Goal: Transaction & Acquisition: Purchase product/service

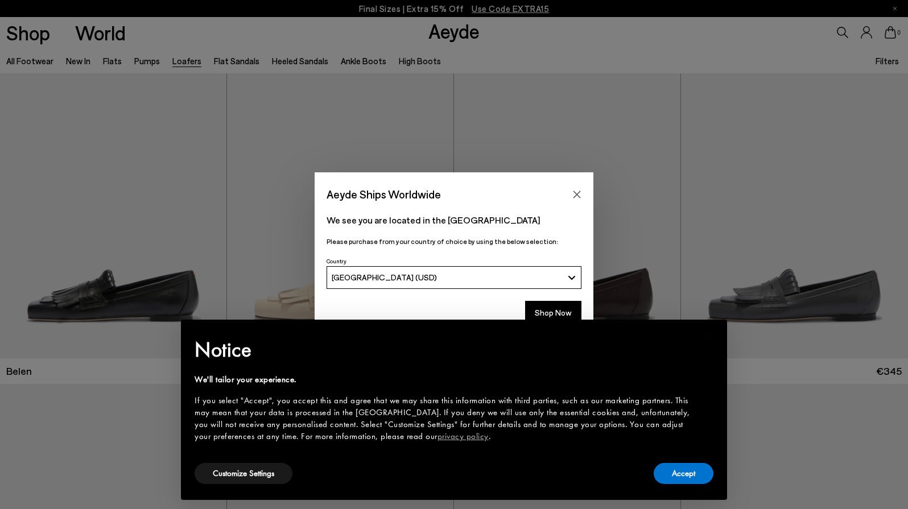
click at [551, 313] on div "× Notice We'll tailor your experience. If you select "Accept", you accept this …" at bounding box center [454, 410] width 564 height 199
click at [253, 475] on button "Customize Settings" at bounding box center [244, 473] width 98 height 21
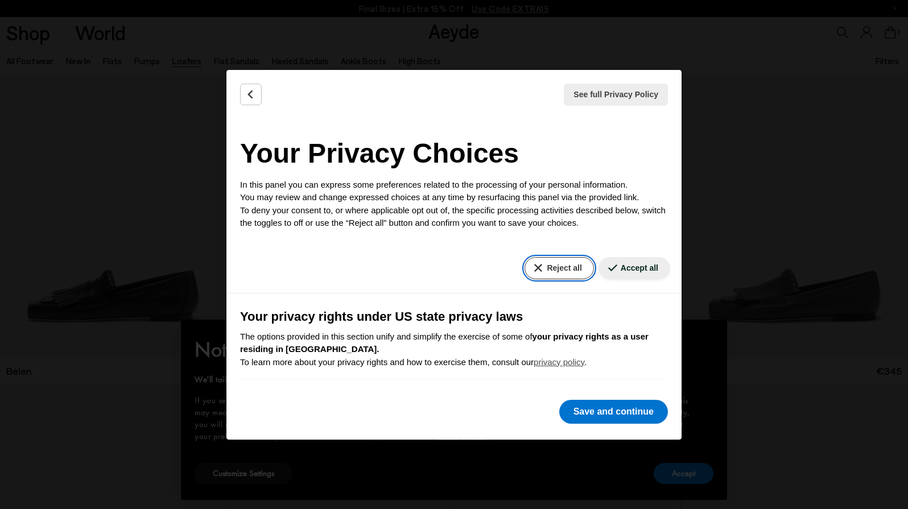
click at [559, 269] on button "Reject all" at bounding box center [559, 268] width 69 height 22
click at [561, 266] on button "Reject all" at bounding box center [559, 268] width 69 height 22
click at [557, 265] on button "Reject all" at bounding box center [559, 268] width 69 height 22
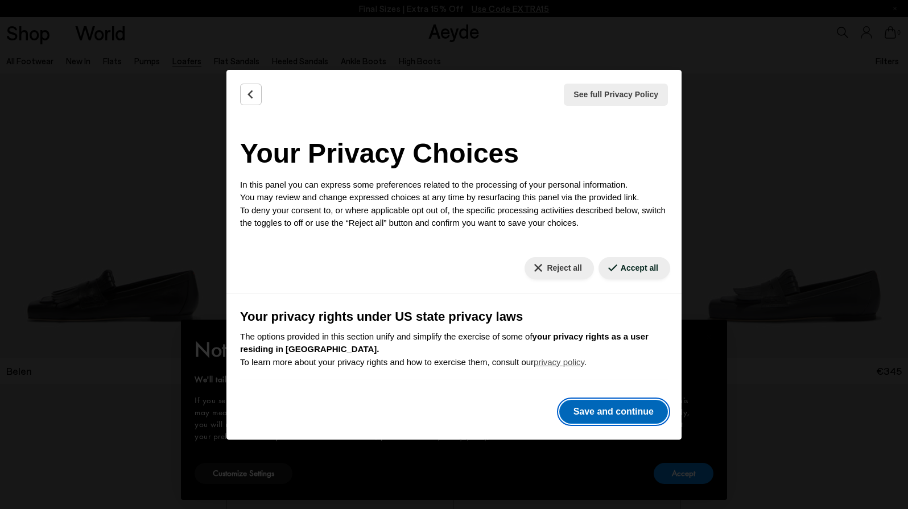
click at [604, 408] on button "Save and continue" at bounding box center [613, 412] width 109 height 24
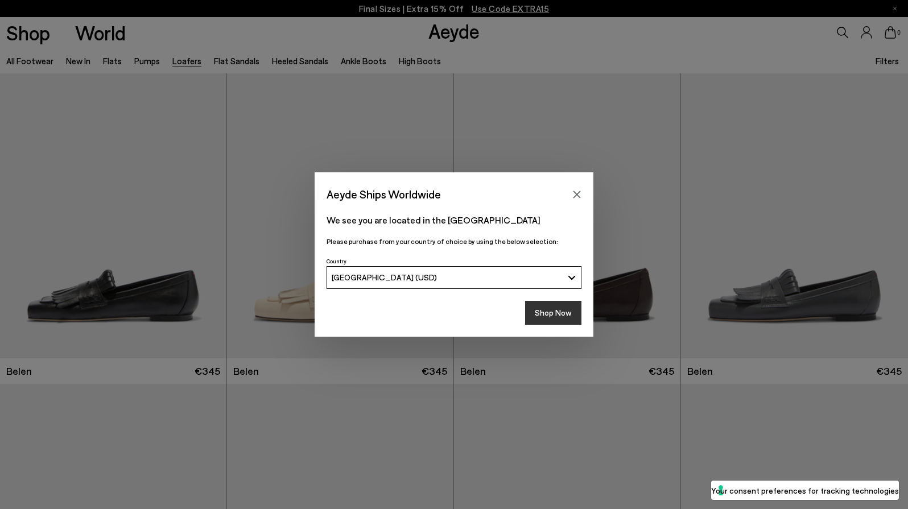
click at [568, 319] on button "Shop Now" at bounding box center [553, 313] width 56 height 24
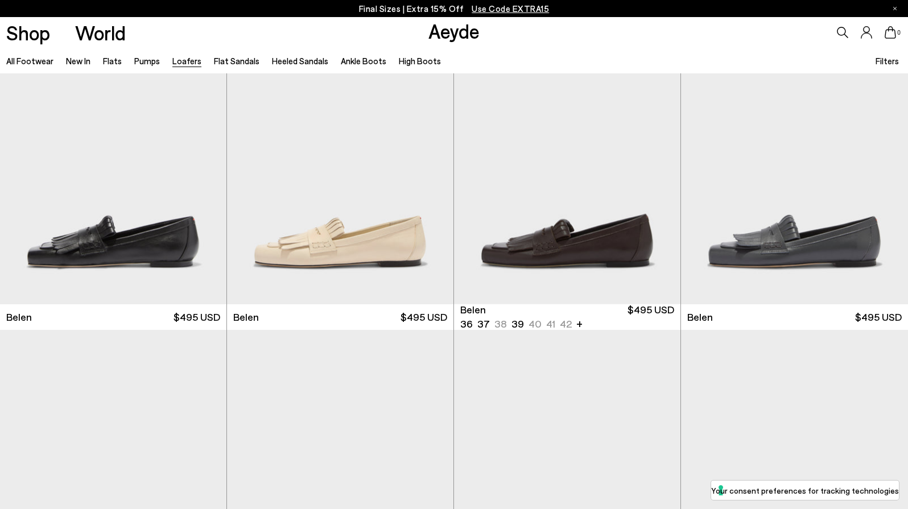
scroll to position [56, 0]
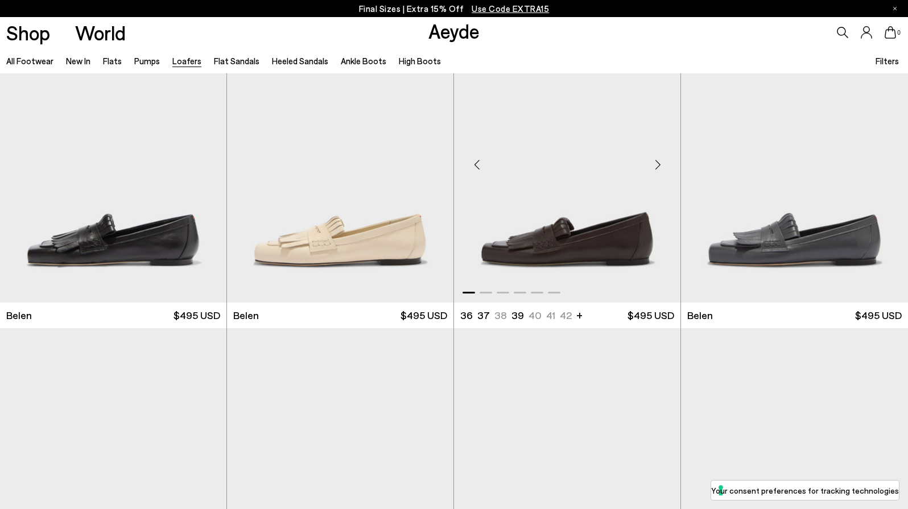
click at [660, 164] on div "Next slide" at bounding box center [658, 164] width 34 height 34
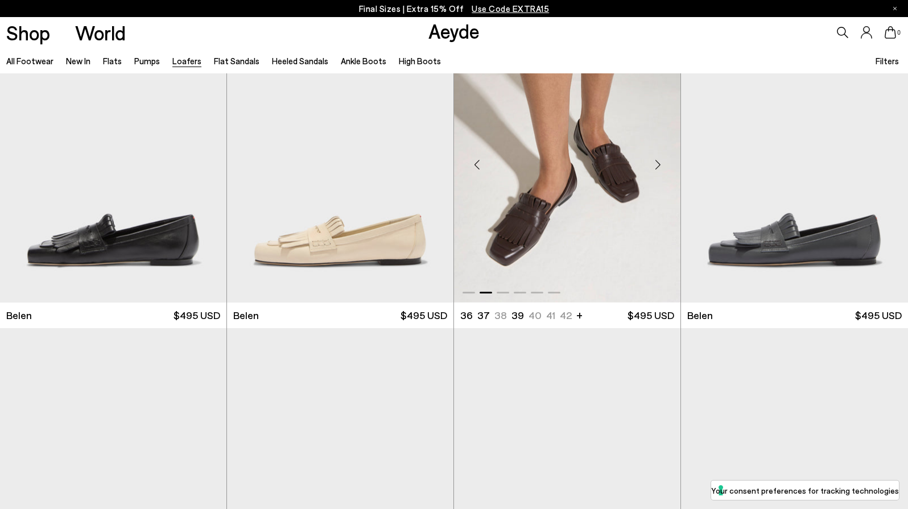
click at [660, 164] on div "Next slide" at bounding box center [658, 164] width 34 height 34
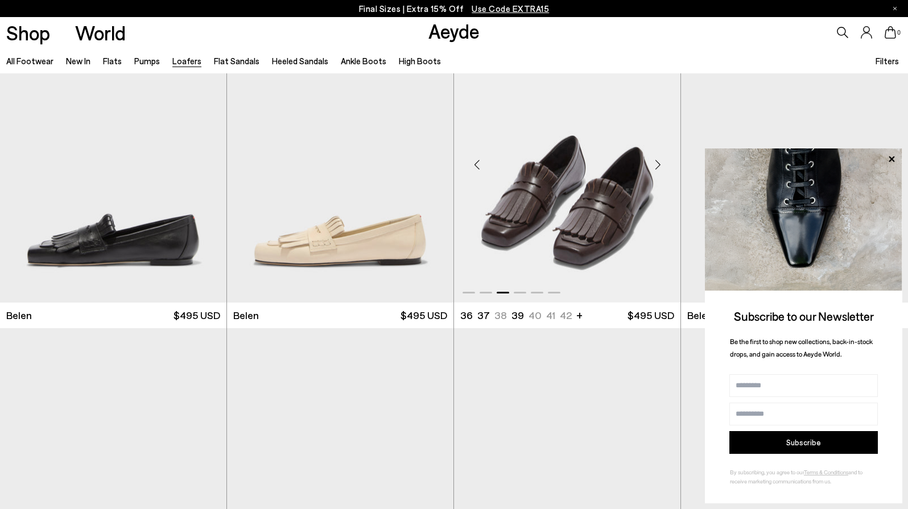
click at [660, 164] on div "Next slide" at bounding box center [658, 164] width 34 height 34
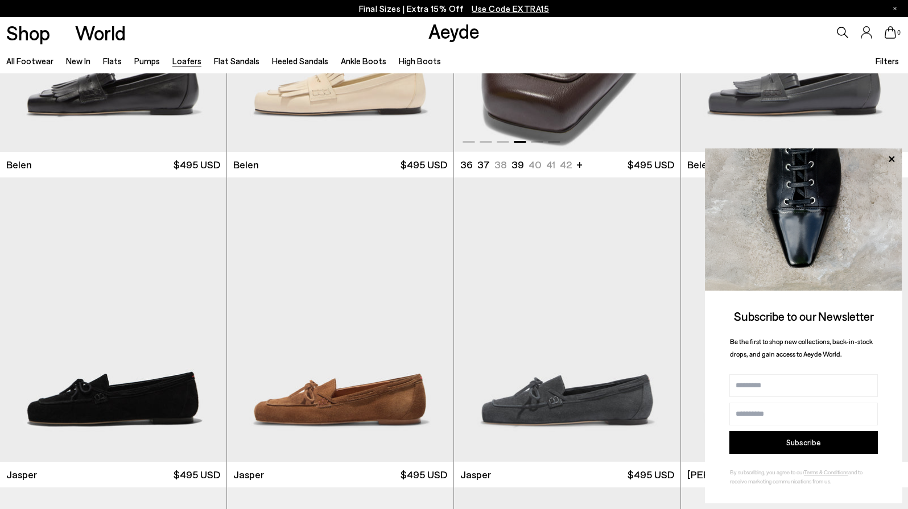
scroll to position [211, 0]
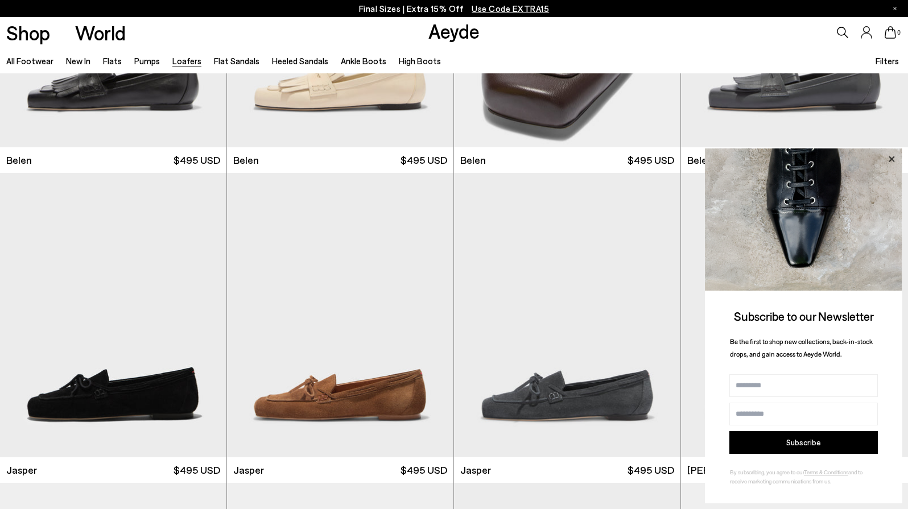
click at [892, 158] on icon at bounding box center [892, 159] width 6 height 6
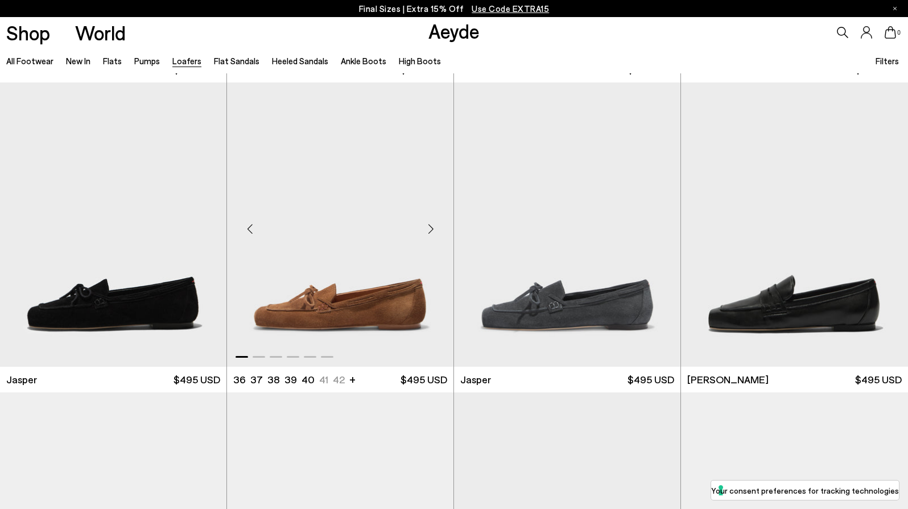
scroll to position [347, 0]
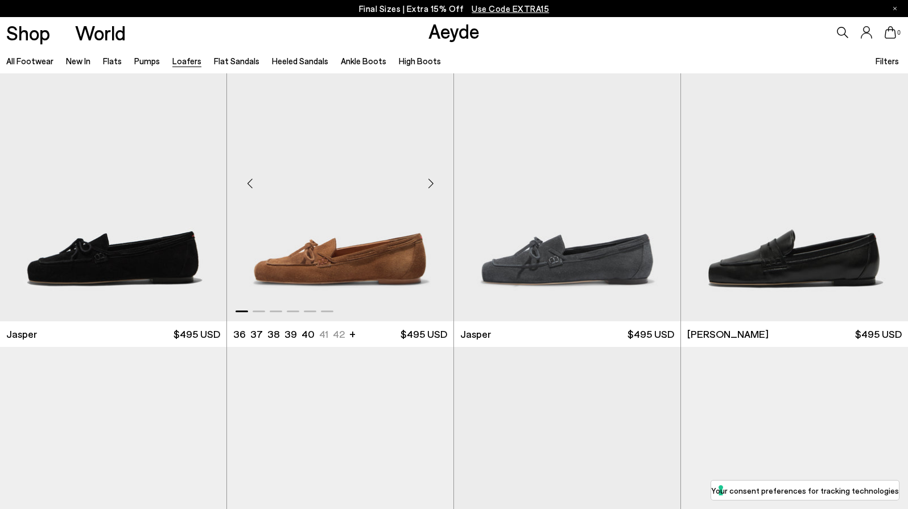
click at [431, 185] on div "Next slide" at bounding box center [431, 184] width 34 height 34
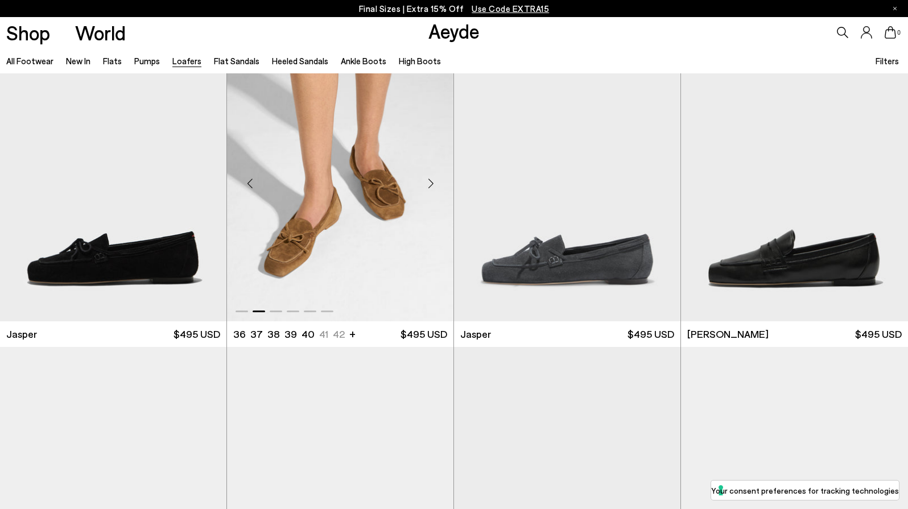
click at [431, 185] on div "Next slide" at bounding box center [431, 184] width 34 height 34
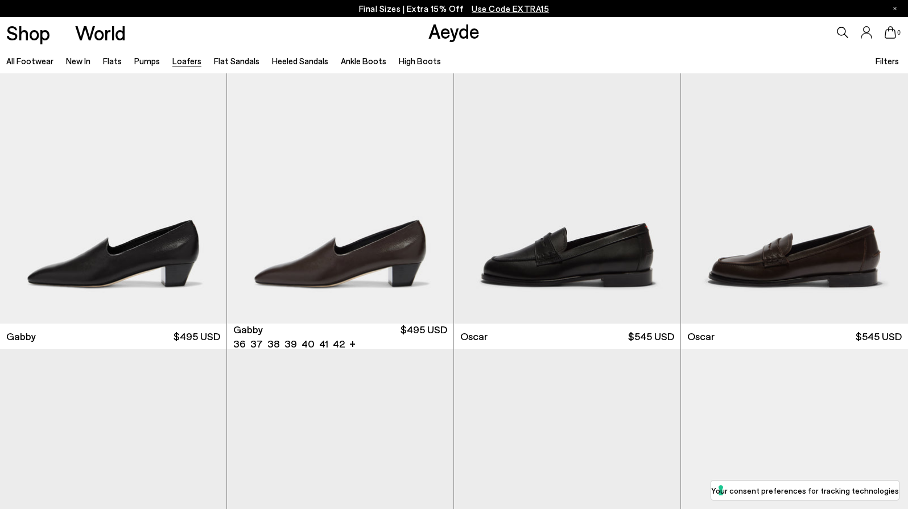
scroll to position [1588, 0]
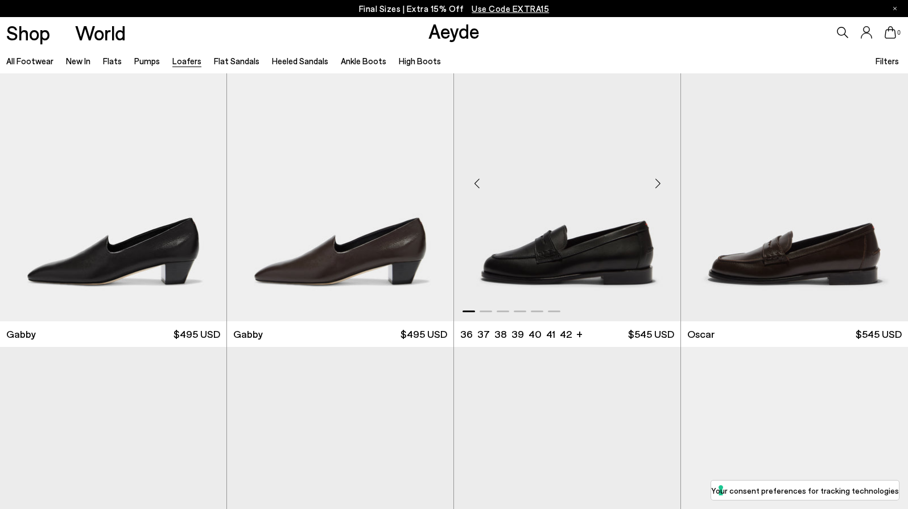
click at [656, 184] on div "Next slide" at bounding box center [658, 184] width 34 height 34
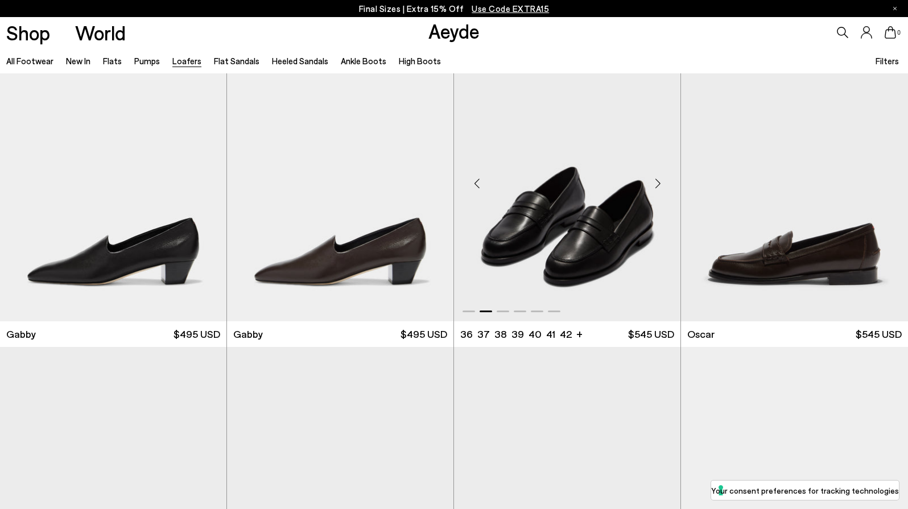
click at [656, 184] on div "Next slide" at bounding box center [658, 184] width 34 height 34
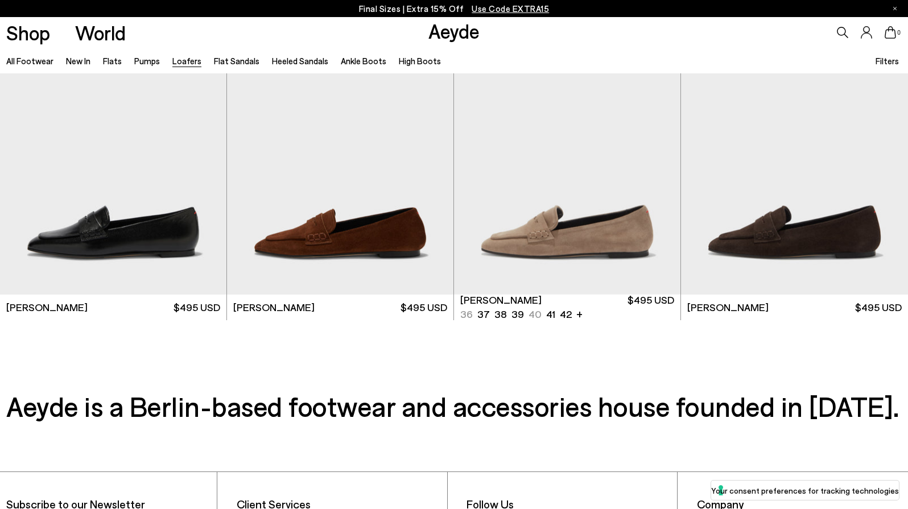
scroll to position [2247, 0]
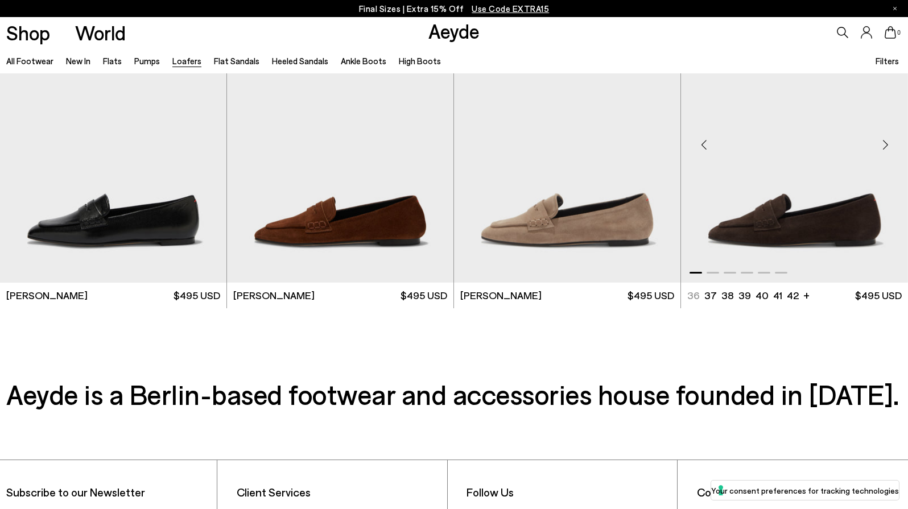
click at [755, 232] on img "1 / 6" at bounding box center [794, 140] width 227 height 284
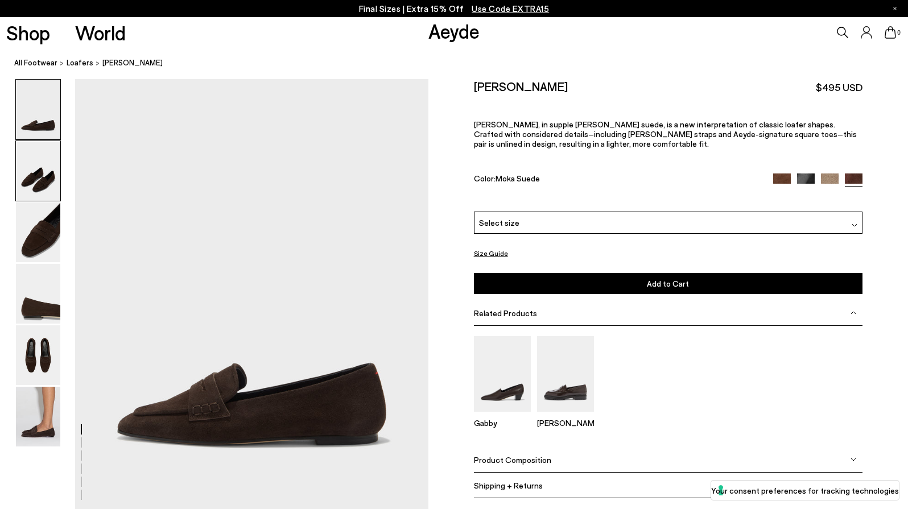
click at [19, 179] on img at bounding box center [38, 171] width 44 height 60
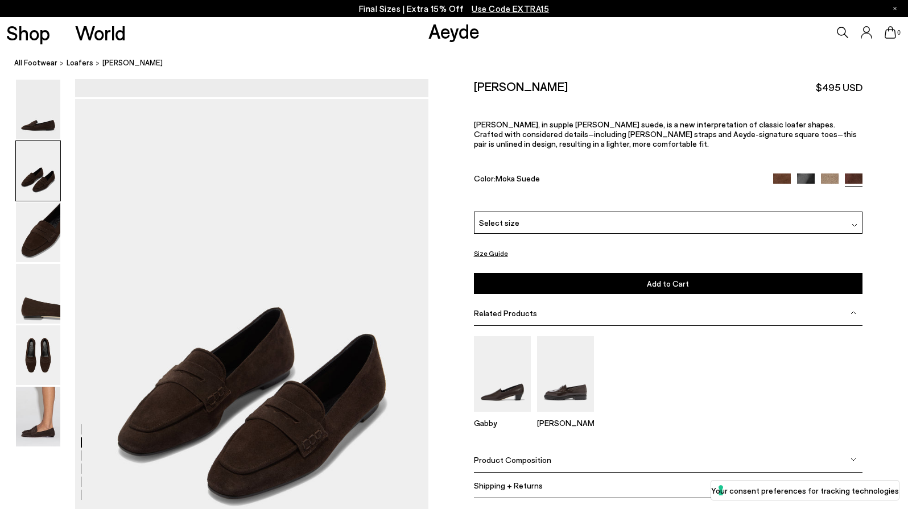
scroll to position [433, 0]
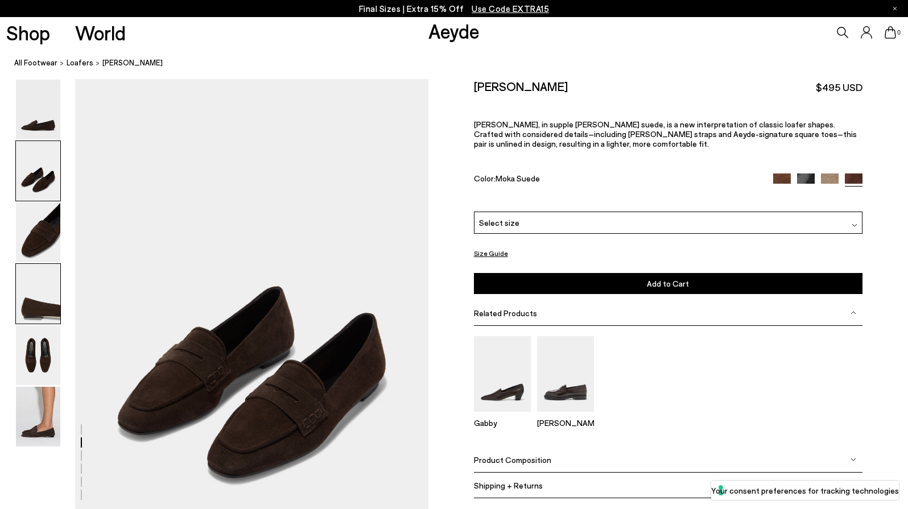
click at [41, 295] on img at bounding box center [38, 294] width 44 height 60
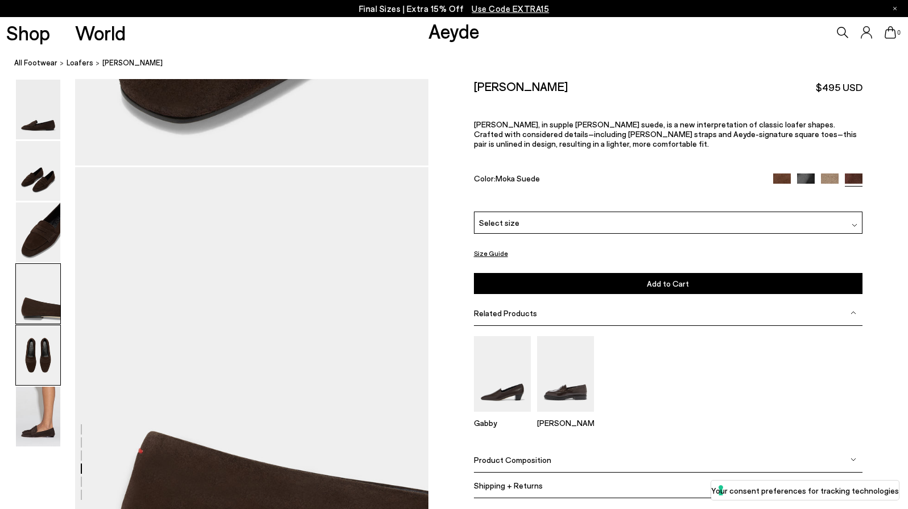
scroll to position [1378, 0]
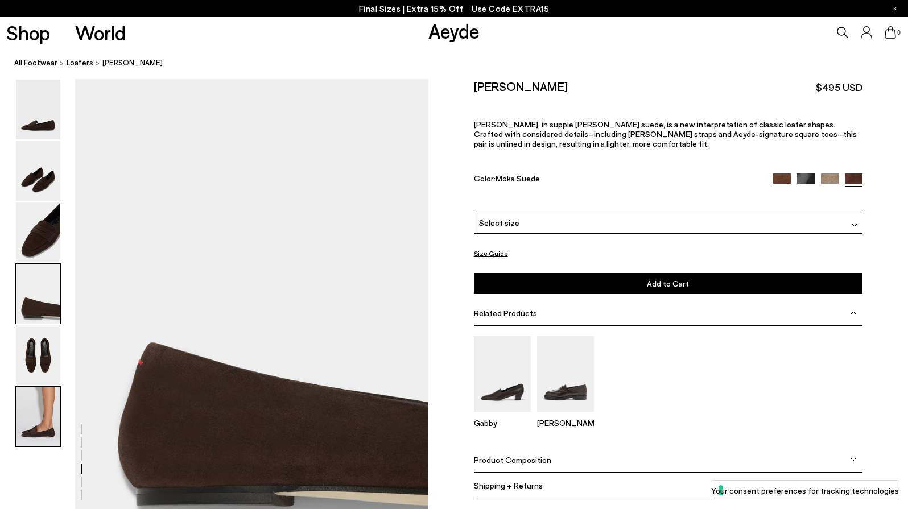
click at [43, 422] on img at bounding box center [38, 417] width 44 height 60
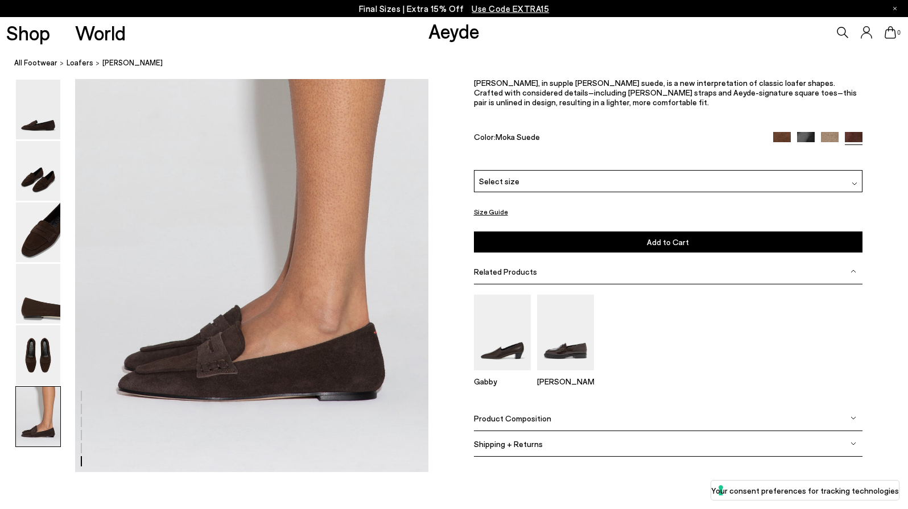
scroll to position [2401, 0]
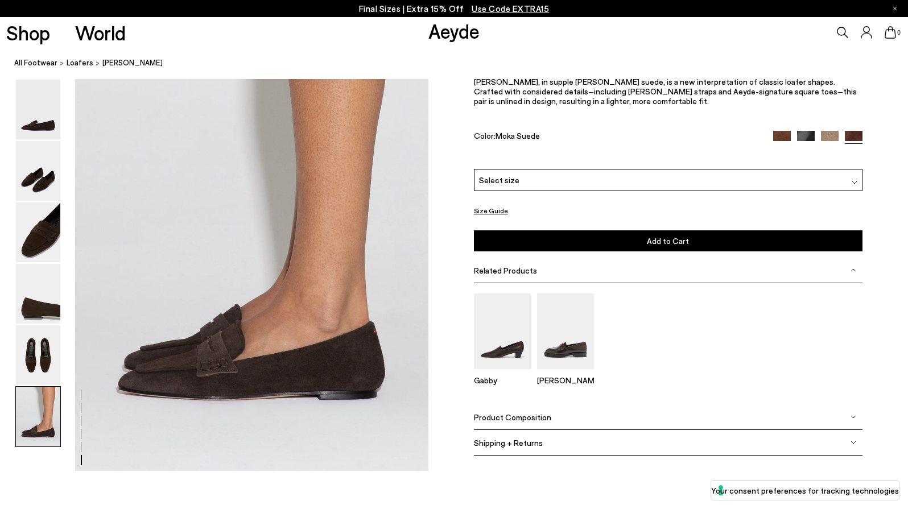
click at [830, 148] on img at bounding box center [830, 140] width 18 height 18
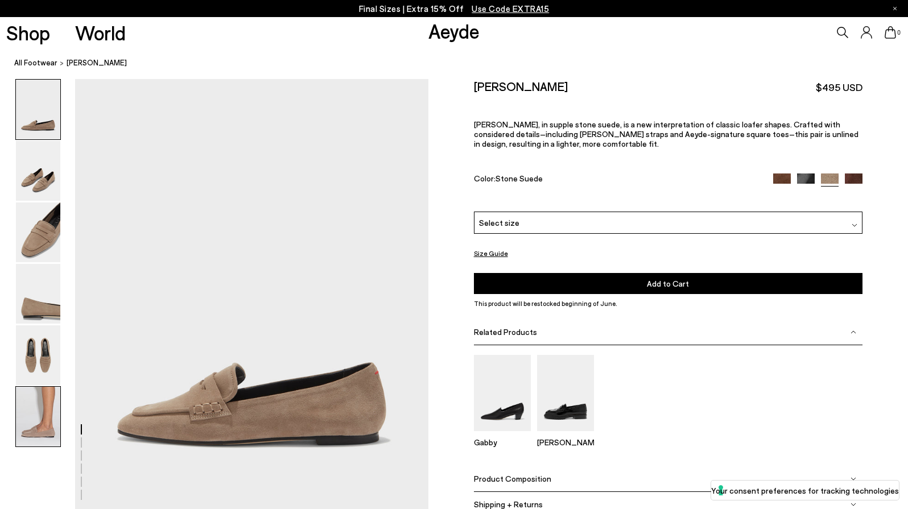
click at [43, 423] on img at bounding box center [38, 417] width 44 height 60
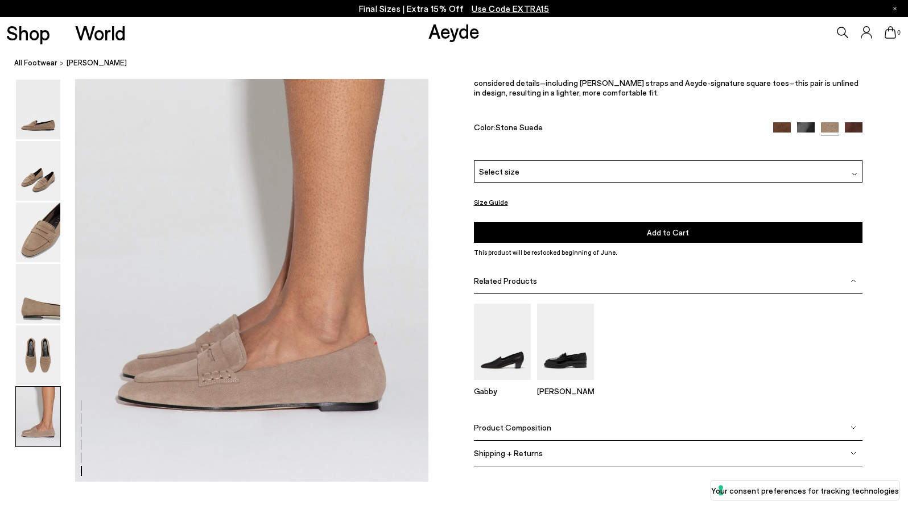
scroll to position [2401, 0]
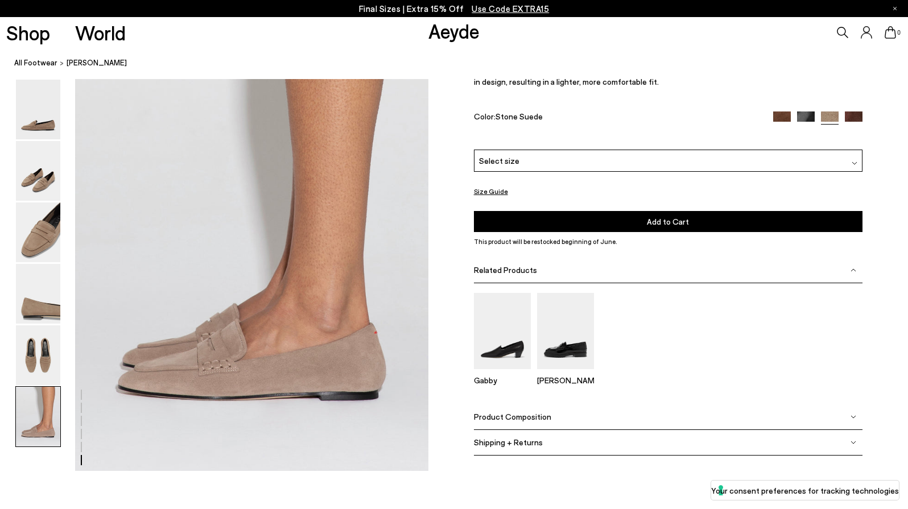
click at [800, 130] on img at bounding box center [806, 121] width 18 height 18
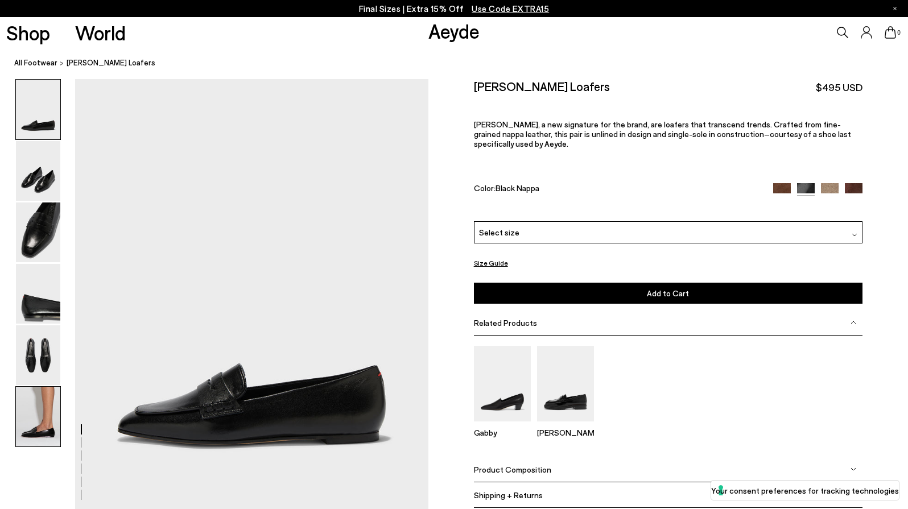
click at [51, 418] on img at bounding box center [38, 417] width 44 height 60
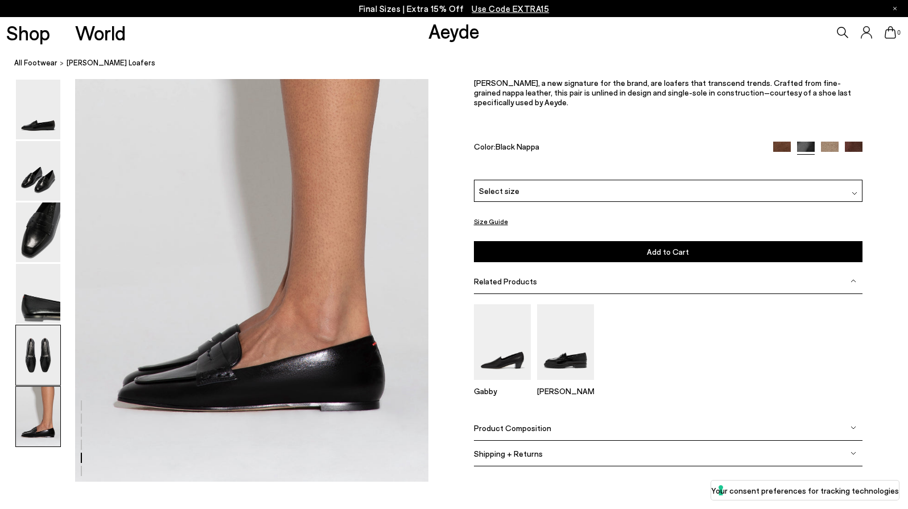
scroll to position [2401, 0]
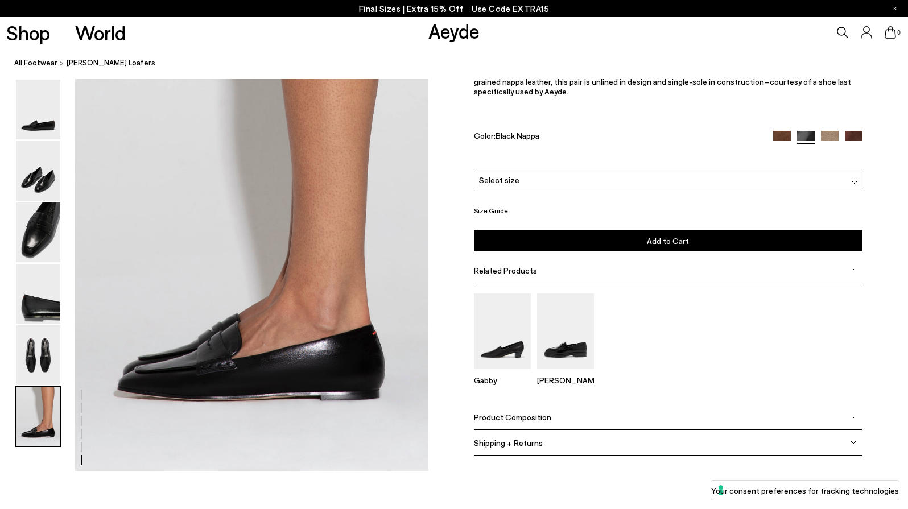
click at [786, 148] on img at bounding box center [782, 140] width 18 height 18
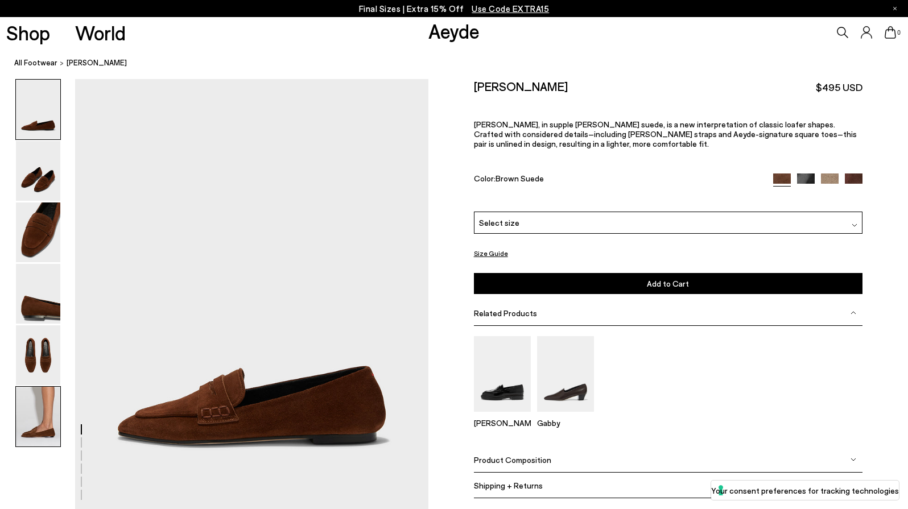
click at [35, 414] on img at bounding box center [38, 417] width 44 height 60
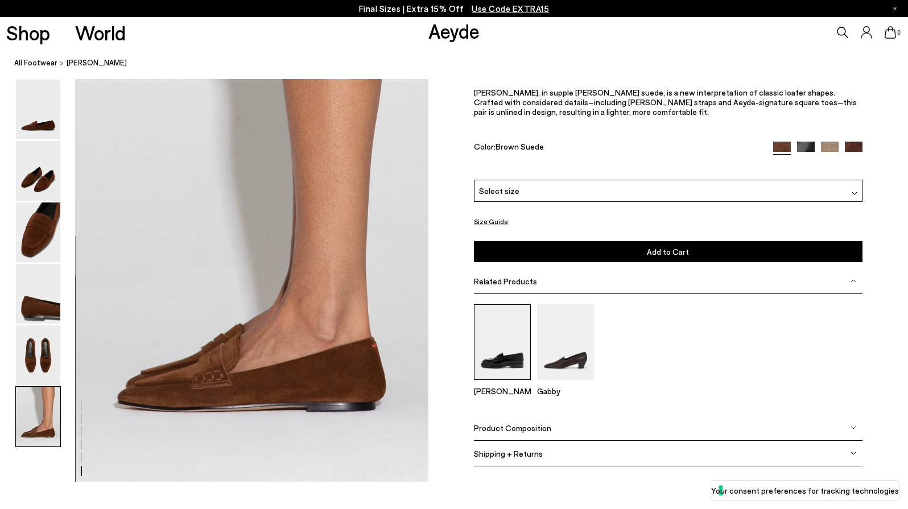
scroll to position [2401, 0]
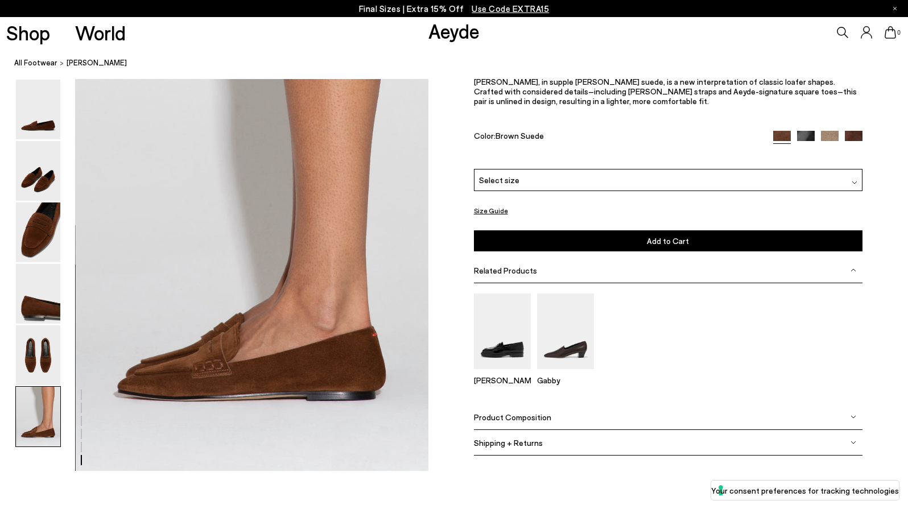
click at [854, 148] on img at bounding box center [854, 140] width 18 height 18
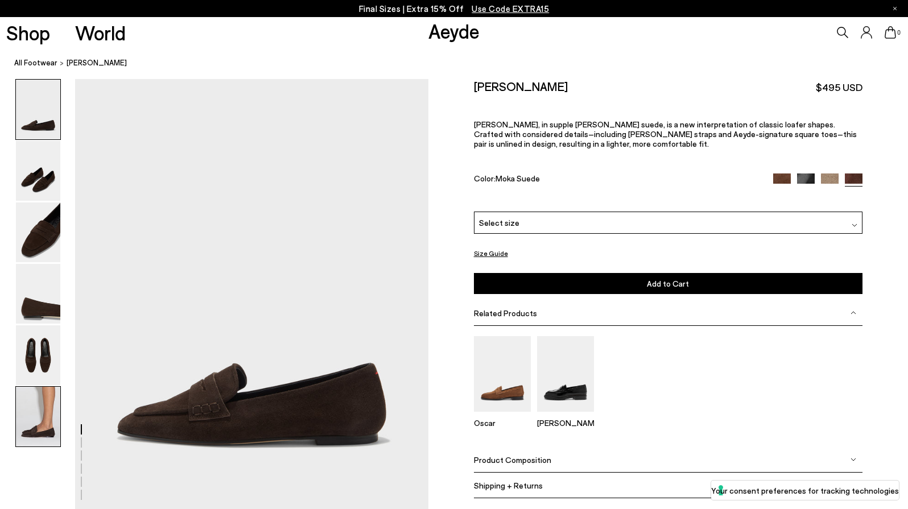
click at [41, 430] on img at bounding box center [38, 417] width 44 height 60
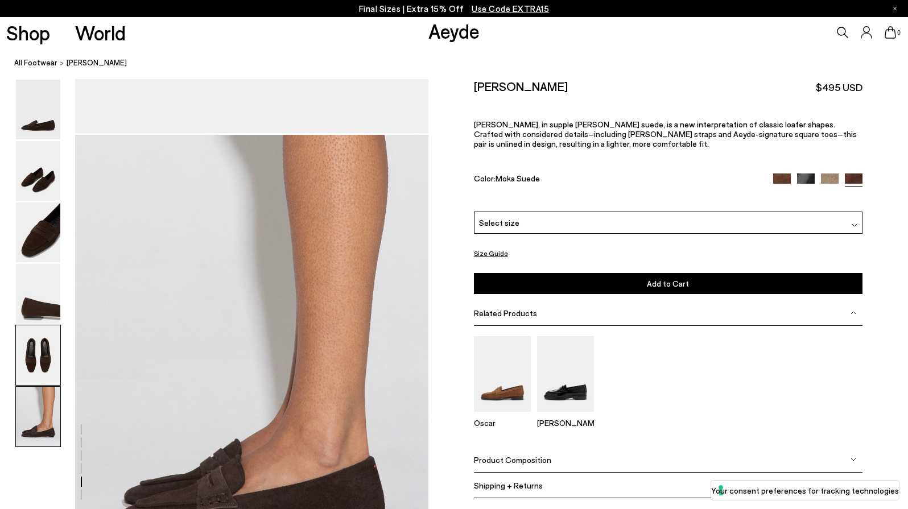
scroll to position [2401, 0]
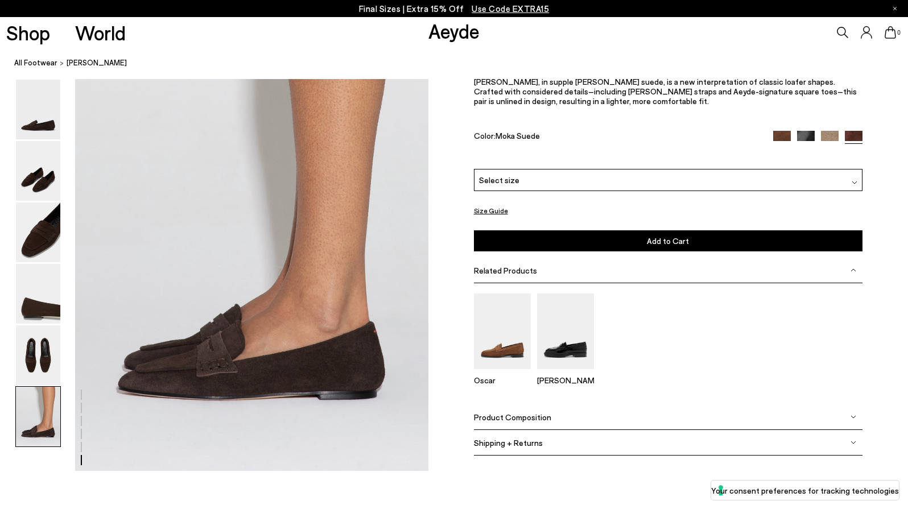
click at [558, 189] on div "Select size" at bounding box center [668, 180] width 389 height 22
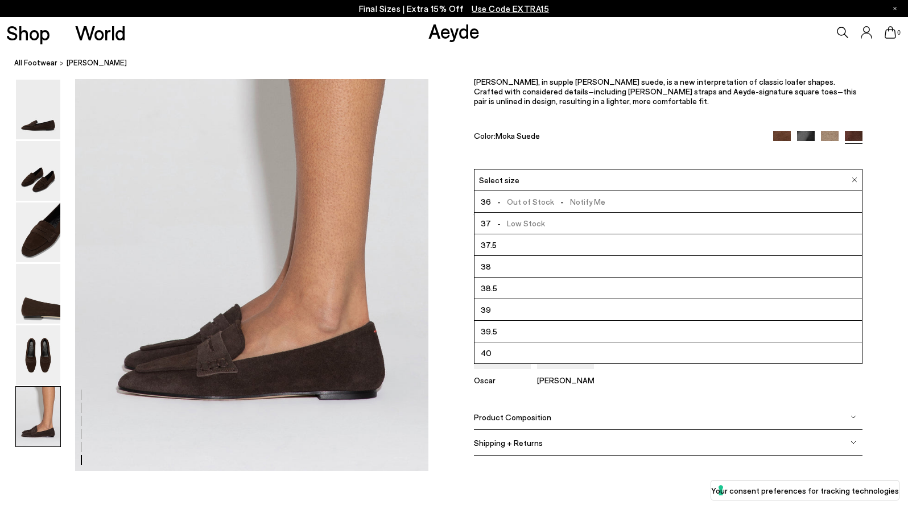
click at [509, 299] on li "38.5" at bounding box center [668, 289] width 388 height 22
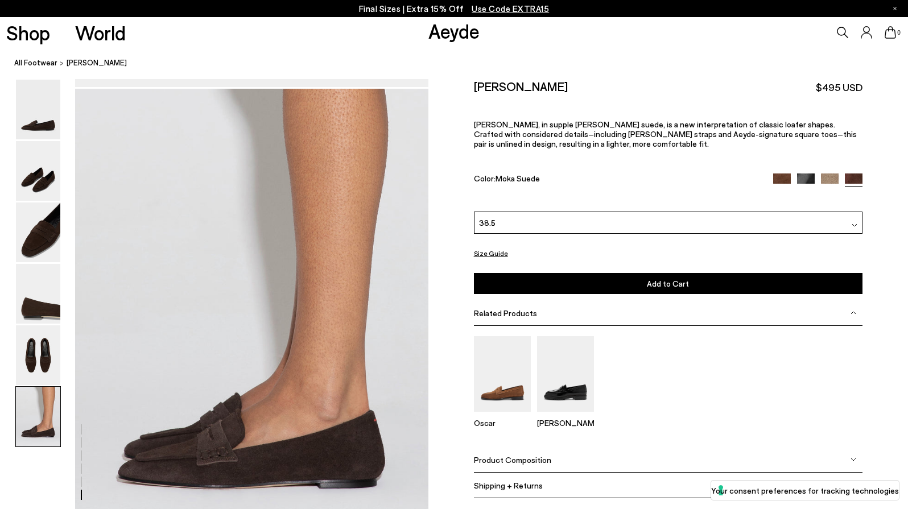
scroll to position [2309, 0]
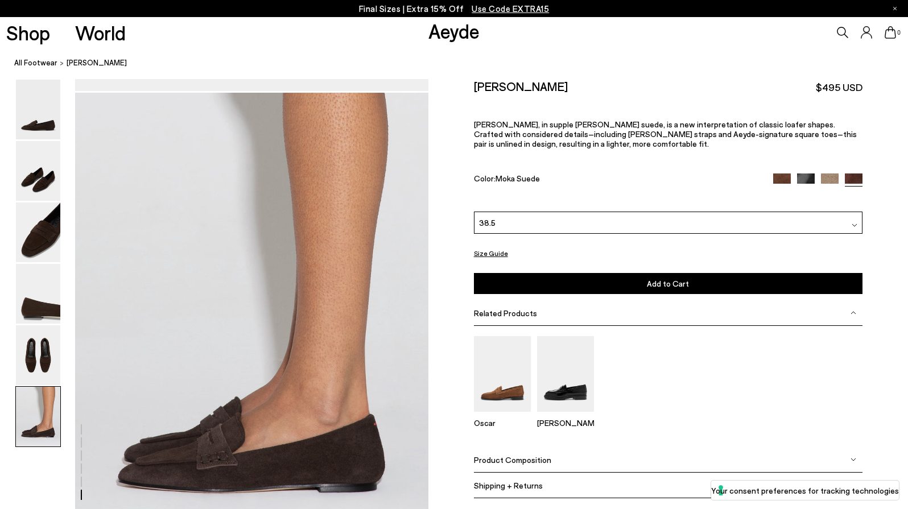
click at [634, 273] on button "Add to Cart Select a Size First" at bounding box center [668, 283] width 389 height 21
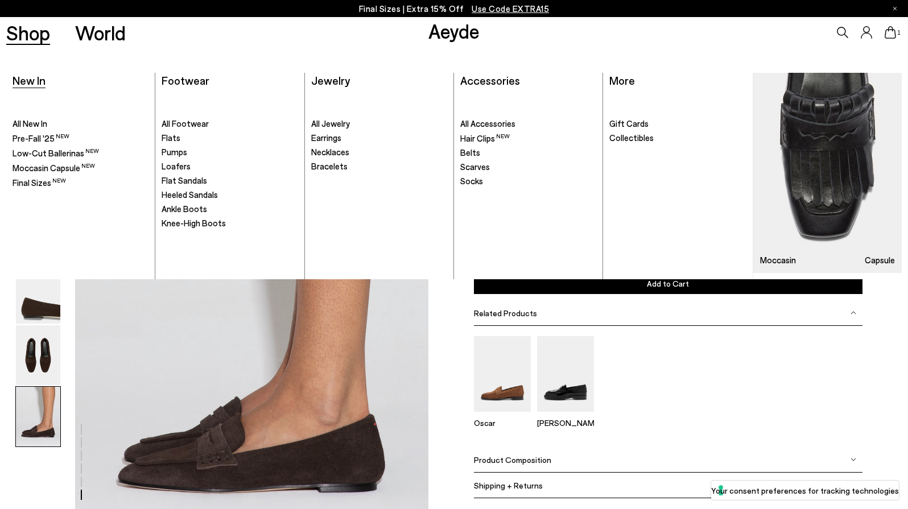
click at [31, 79] on span "New In" at bounding box center [29, 80] width 33 height 14
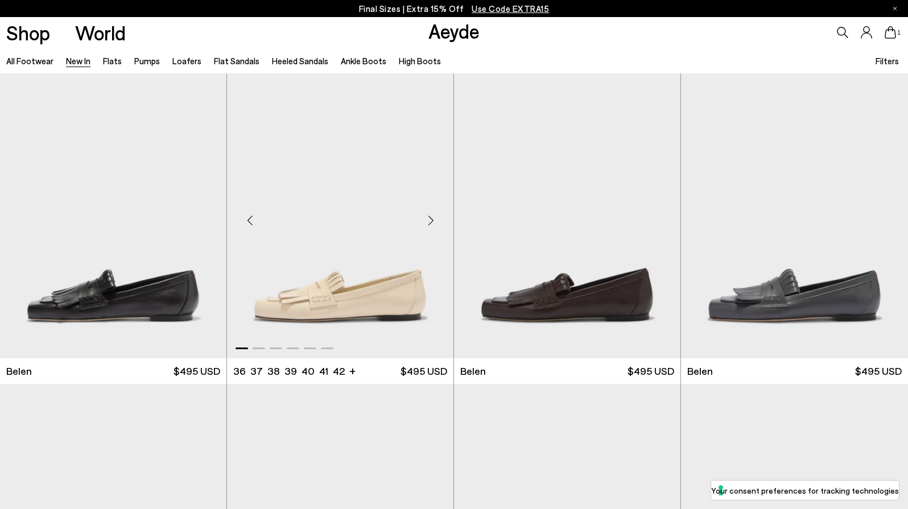
click at [433, 222] on div "Next slide" at bounding box center [431, 220] width 34 height 34
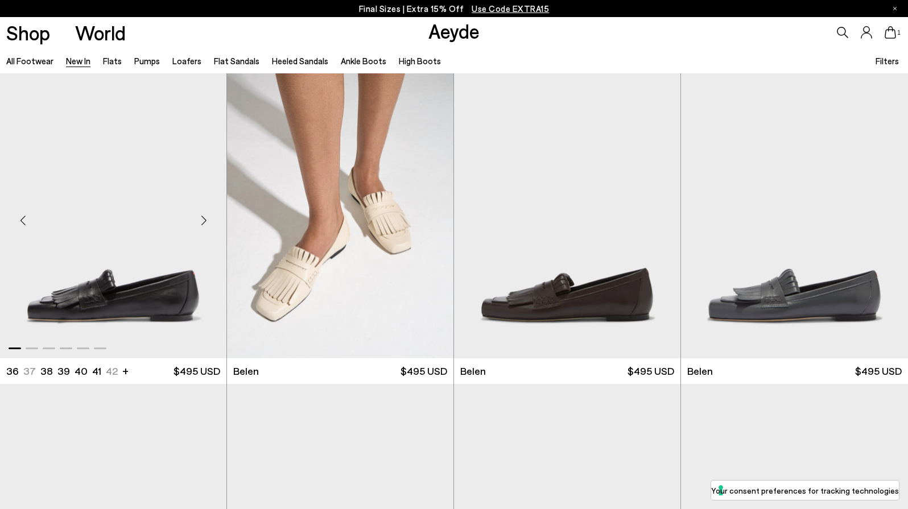
click at [204, 221] on div "Next slide" at bounding box center [204, 220] width 34 height 34
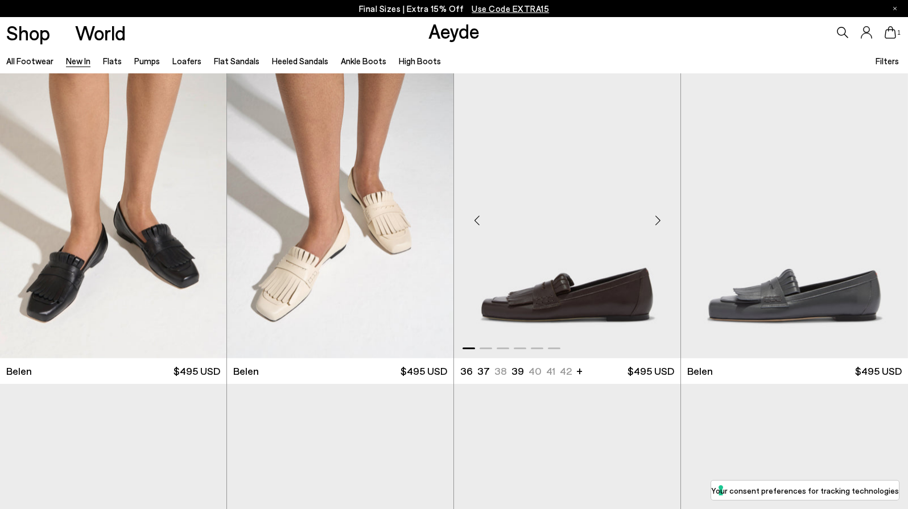
click at [660, 219] on div "Next slide" at bounding box center [658, 220] width 34 height 34
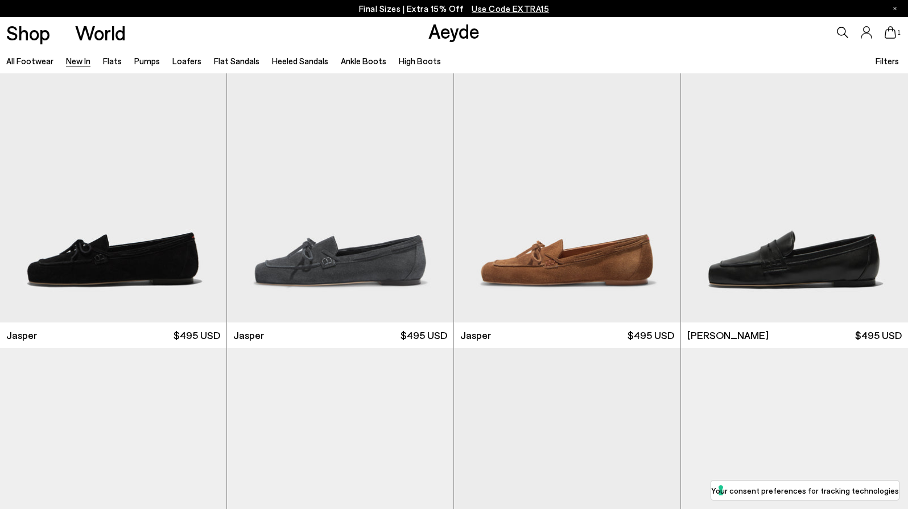
scroll to position [385, 0]
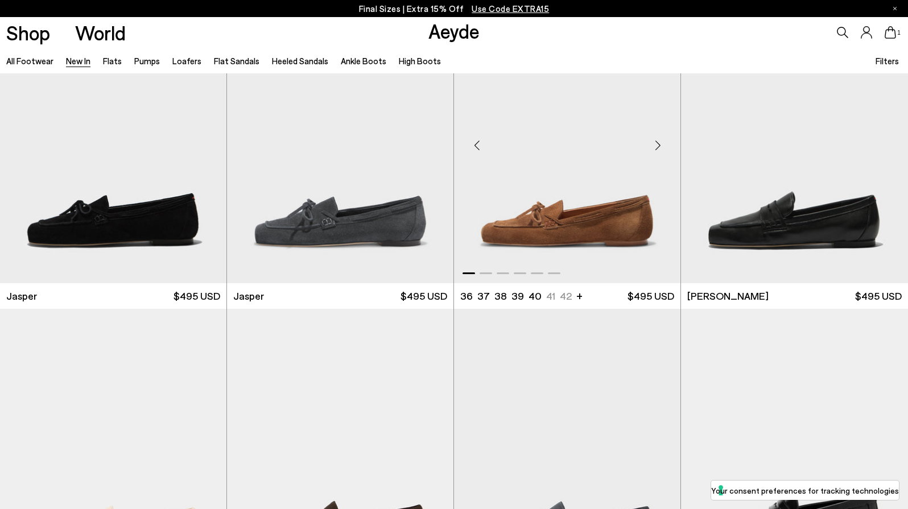
click at [656, 145] on div "Next slide" at bounding box center [658, 146] width 34 height 34
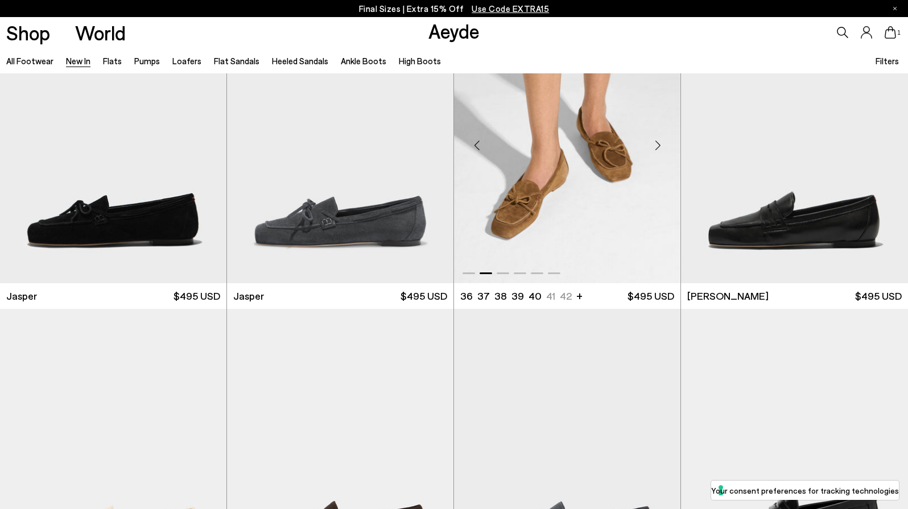
click at [656, 145] on div "Next slide" at bounding box center [658, 146] width 34 height 34
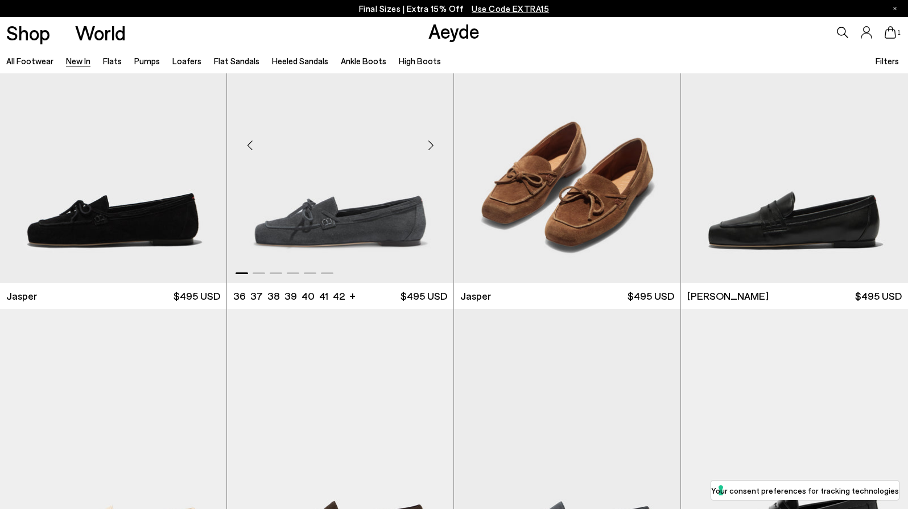
click at [428, 146] on div "Next slide" at bounding box center [431, 146] width 34 height 34
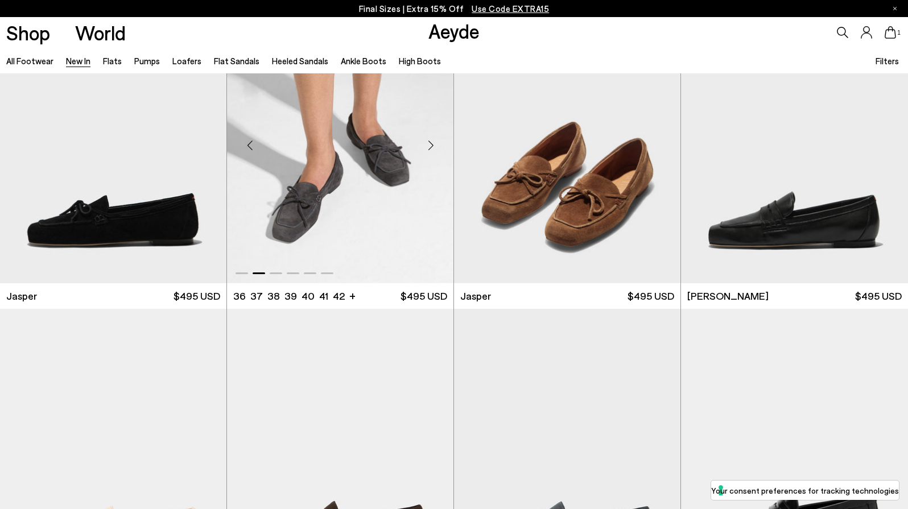
click at [428, 146] on div "Next slide" at bounding box center [431, 146] width 34 height 34
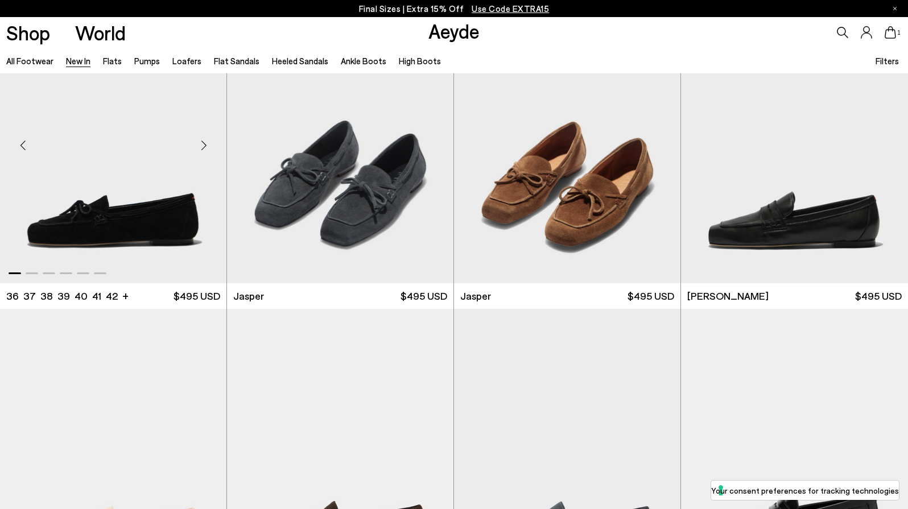
click at [192, 145] on div "Next slide" at bounding box center [204, 146] width 34 height 34
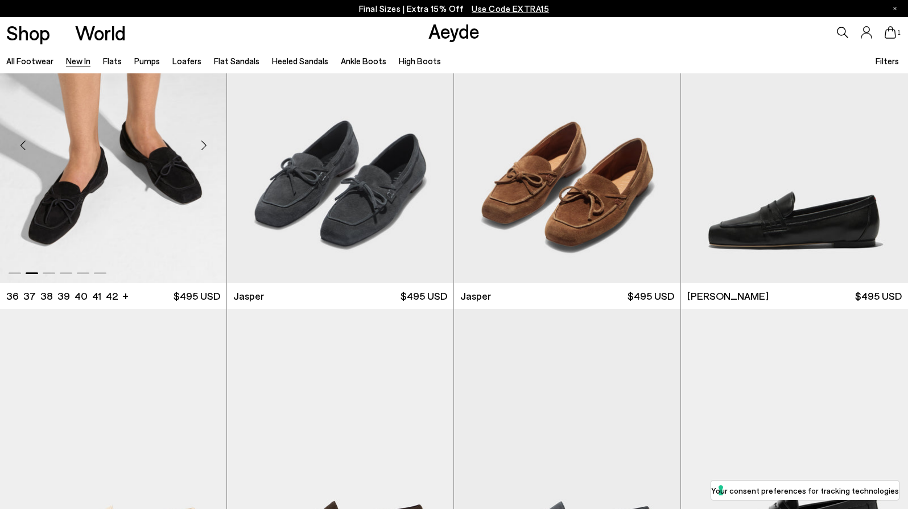
click at [200, 144] on div "Next slide" at bounding box center [204, 146] width 34 height 34
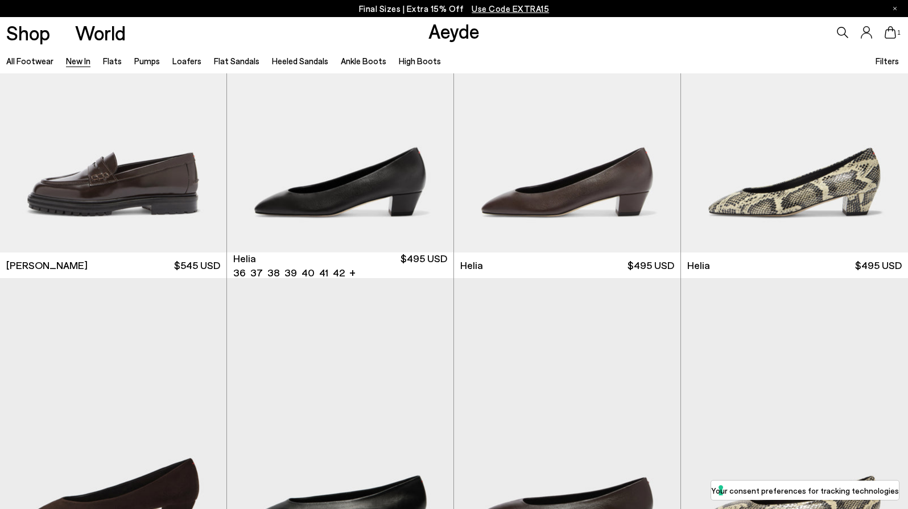
scroll to position [1035, 0]
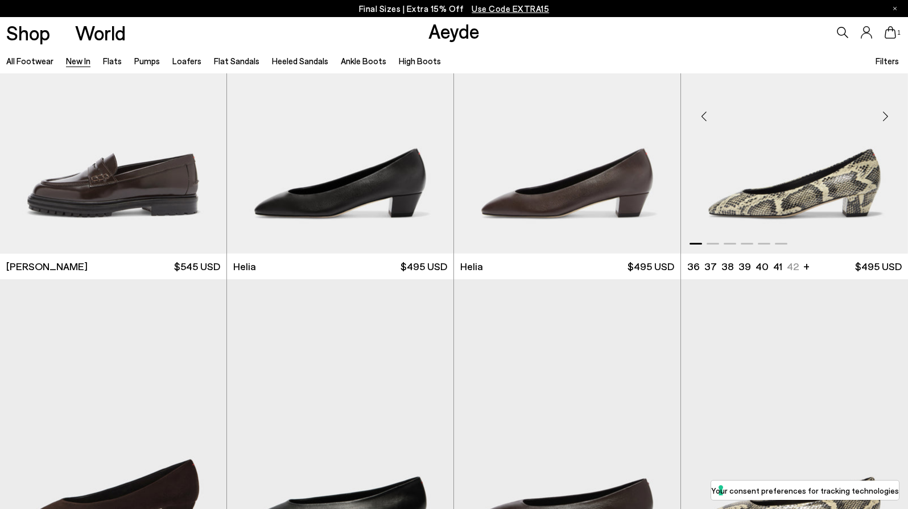
click at [885, 118] on div "Next slide" at bounding box center [885, 116] width 34 height 34
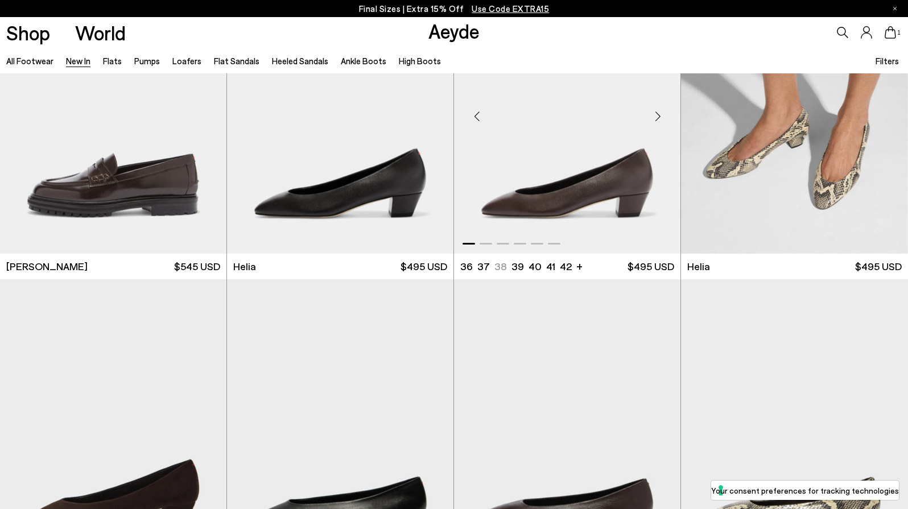
click at [658, 118] on div "Next slide" at bounding box center [658, 116] width 34 height 34
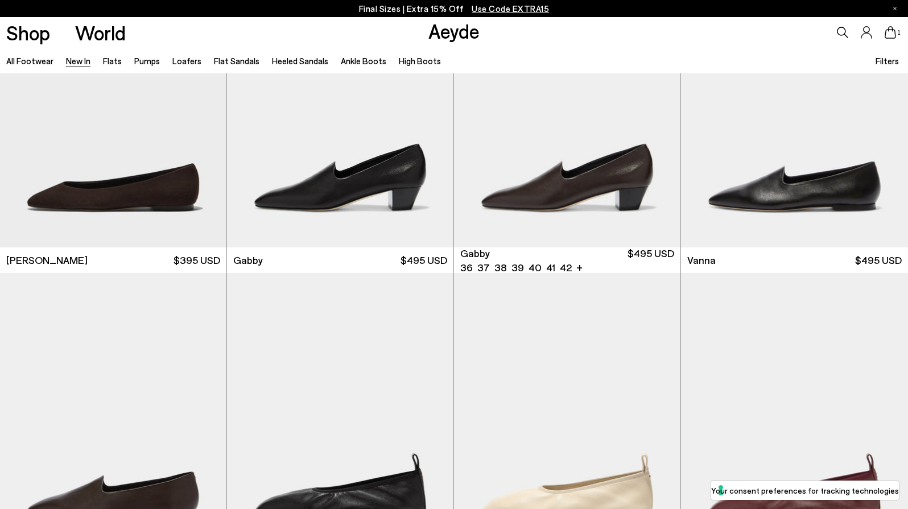
scroll to position [1666, 0]
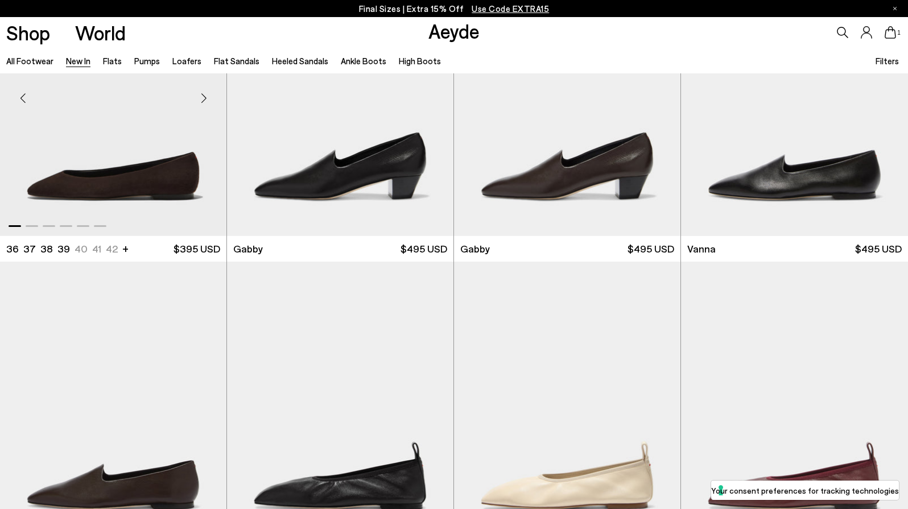
click at [203, 108] on div "Next slide" at bounding box center [204, 98] width 34 height 34
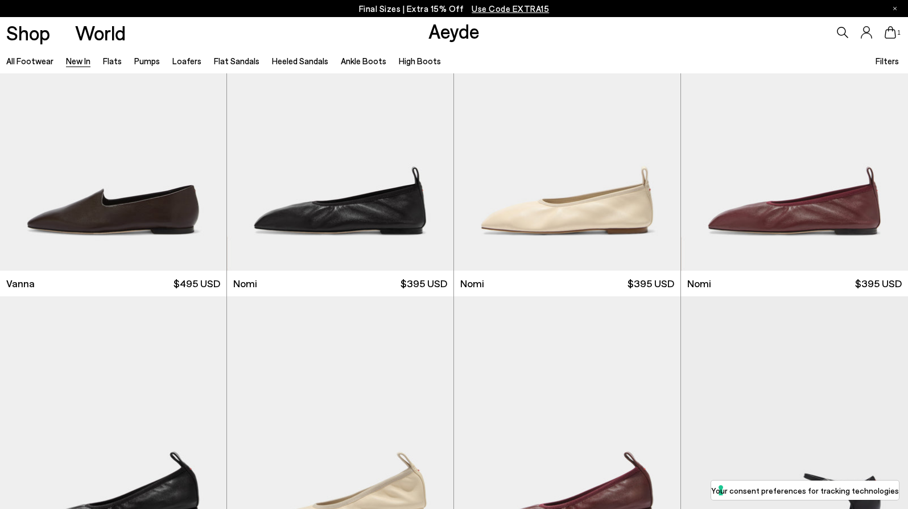
scroll to position [2012, 0]
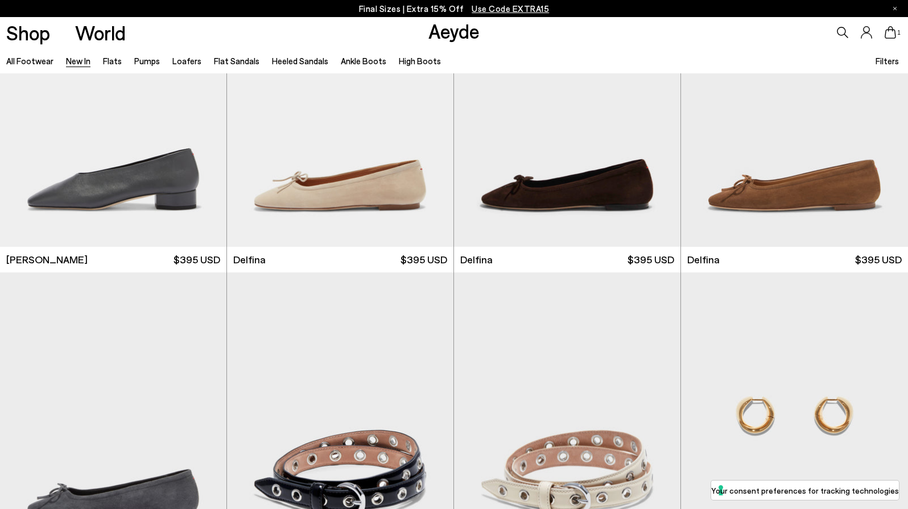
scroll to position [7245, 0]
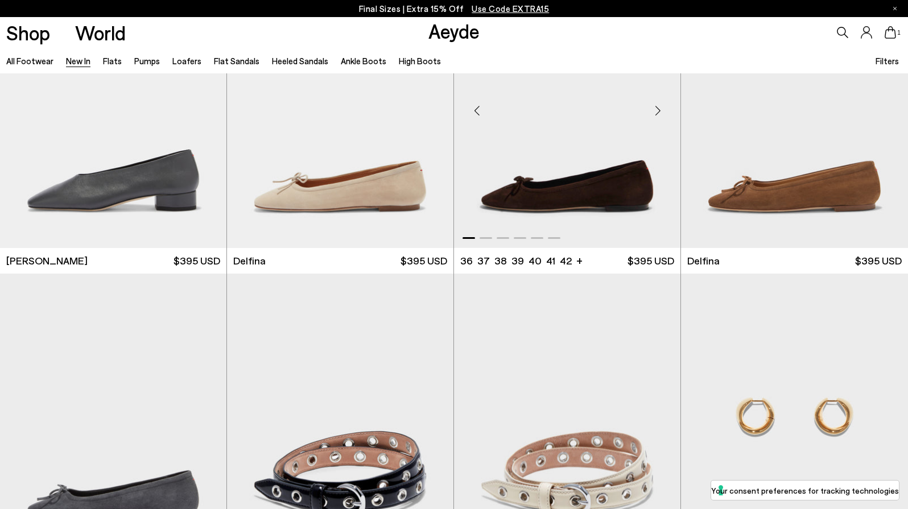
click at [658, 111] on div "Next slide" at bounding box center [658, 110] width 34 height 34
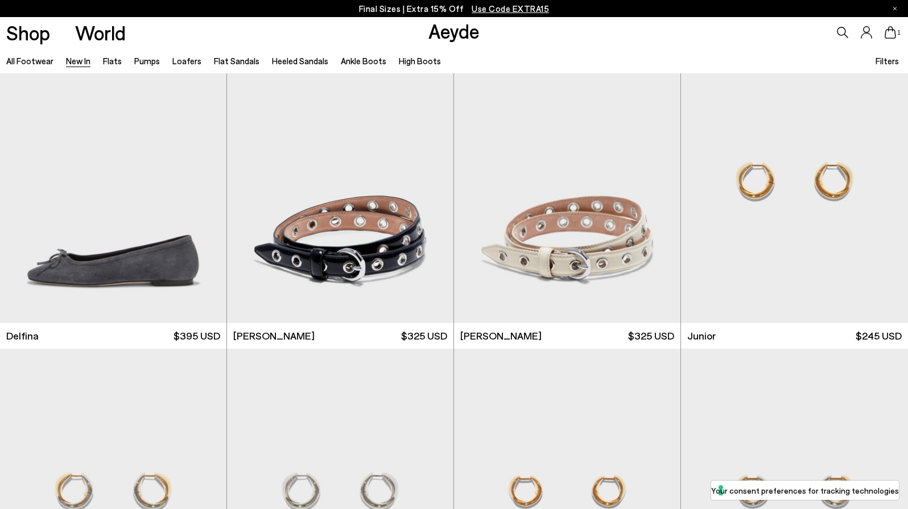
scroll to position [7526, 0]
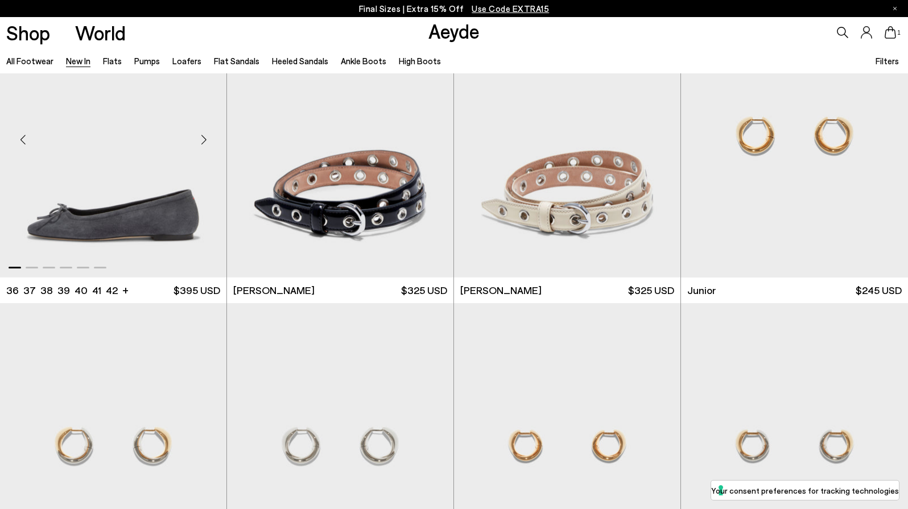
click at [203, 139] on div "Next slide" at bounding box center [204, 140] width 34 height 34
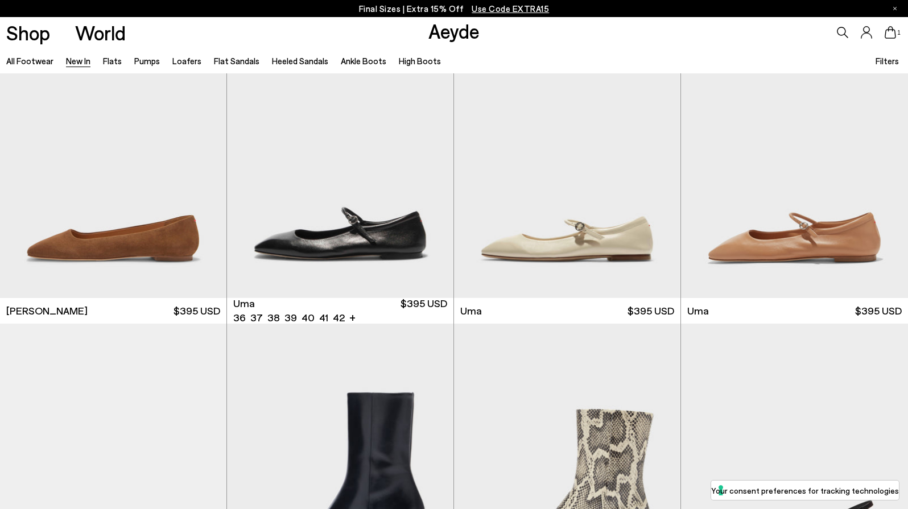
scroll to position [5645, 0]
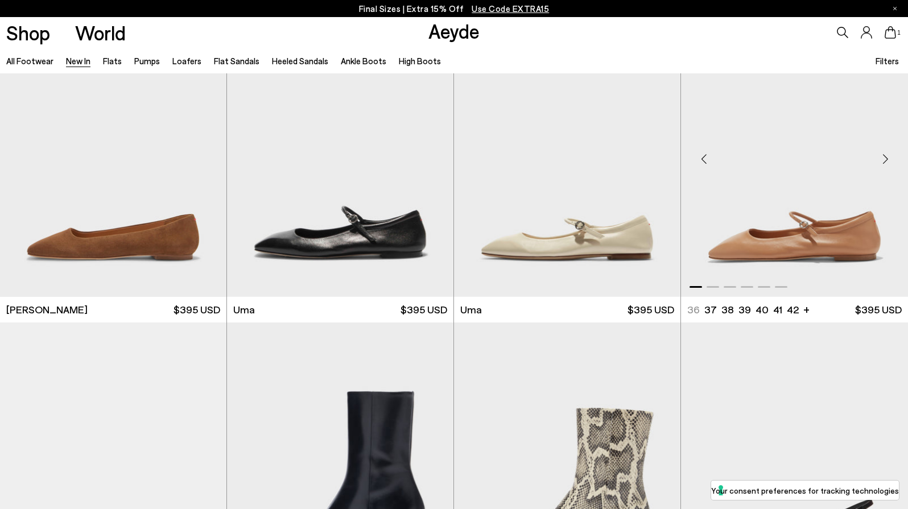
click at [885, 156] on div "Next slide" at bounding box center [885, 159] width 34 height 34
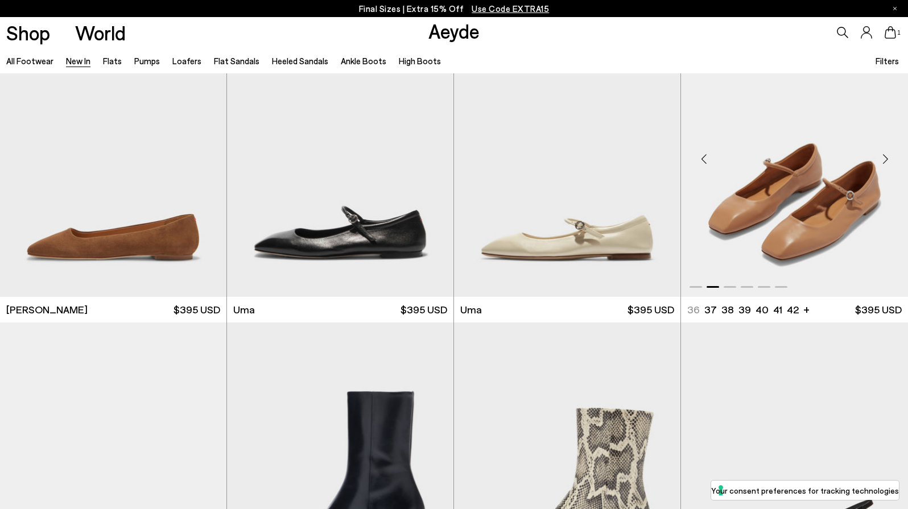
click at [885, 156] on div "Next slide" at bounding box center [885, 159] width 34 height 34
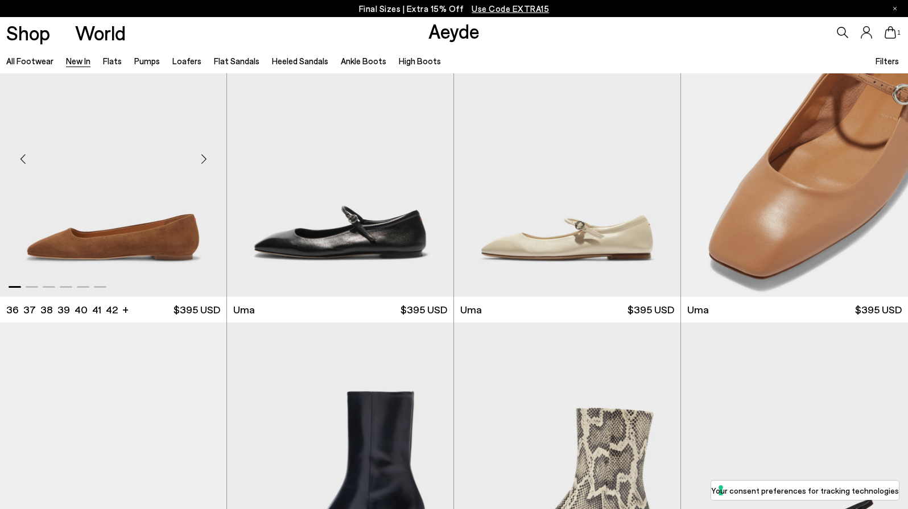
click at [201, 159] on div "Next slide" at bounding box center [204, 159] width 34 height 34
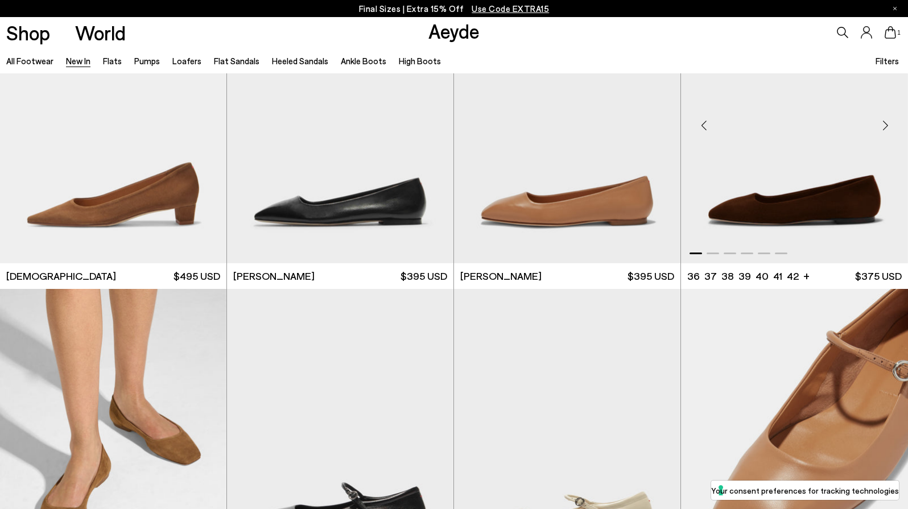
scroll to position [5372, 0]
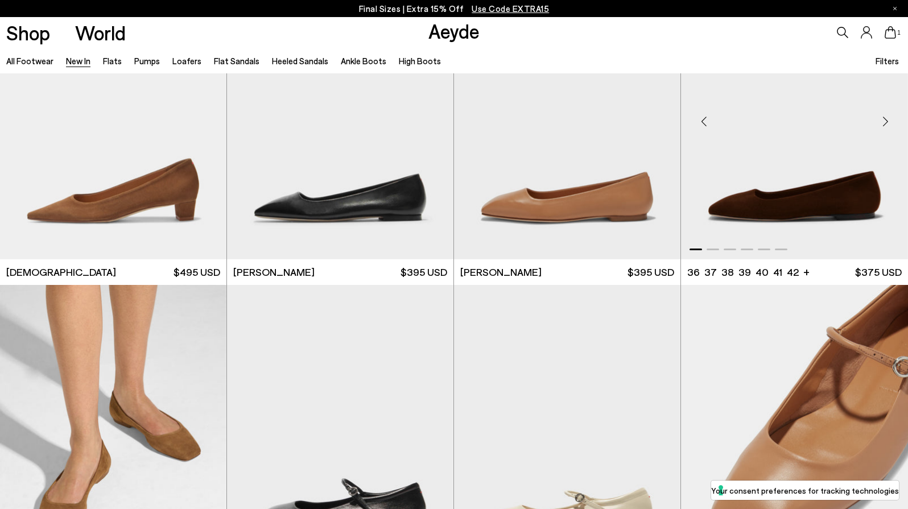
click at [887, 120] on div "Next slide" at bounding box center [885, 121] width 34 height 34
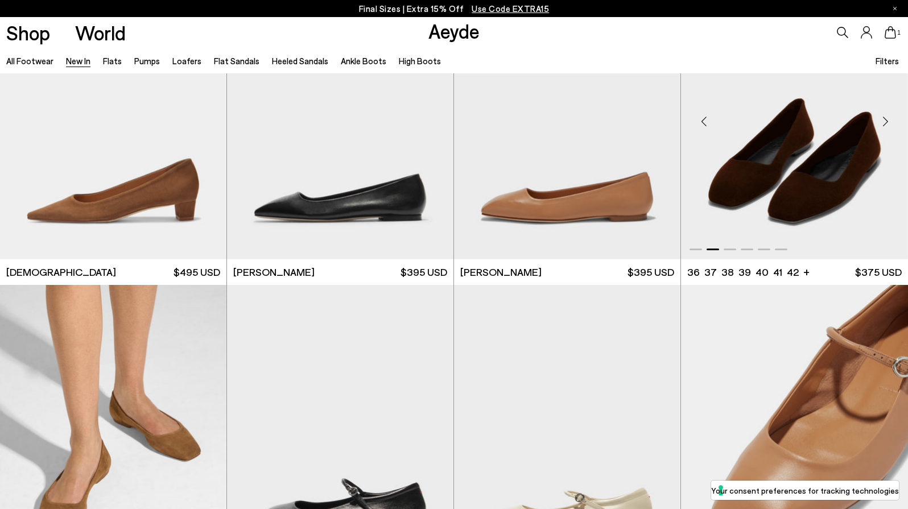
click at [887, 120] on div "Next slide" at bounding box center [885, 121] width 34 height 34
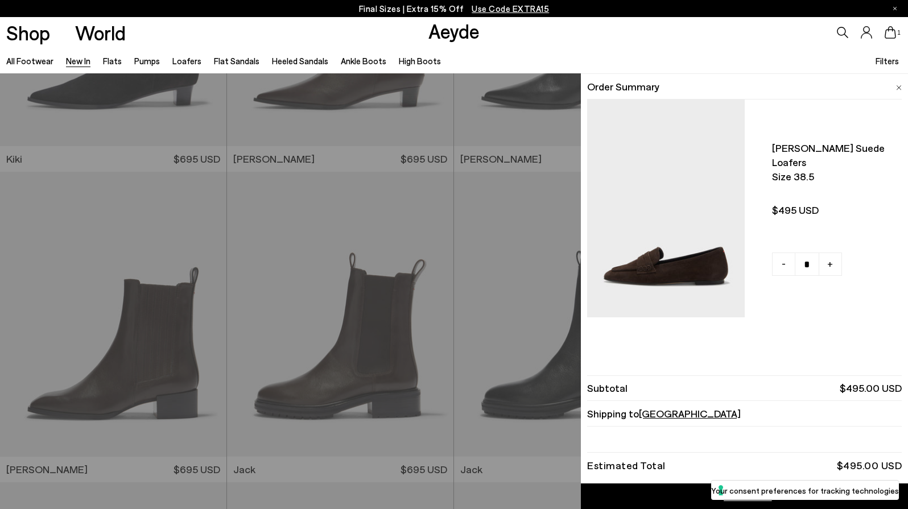
scroll to position [9207, 0]
click at [680, 416] on span "[GEOGRAPHIC_DATA]" at bounding box center [690, 413] width 102 height 13
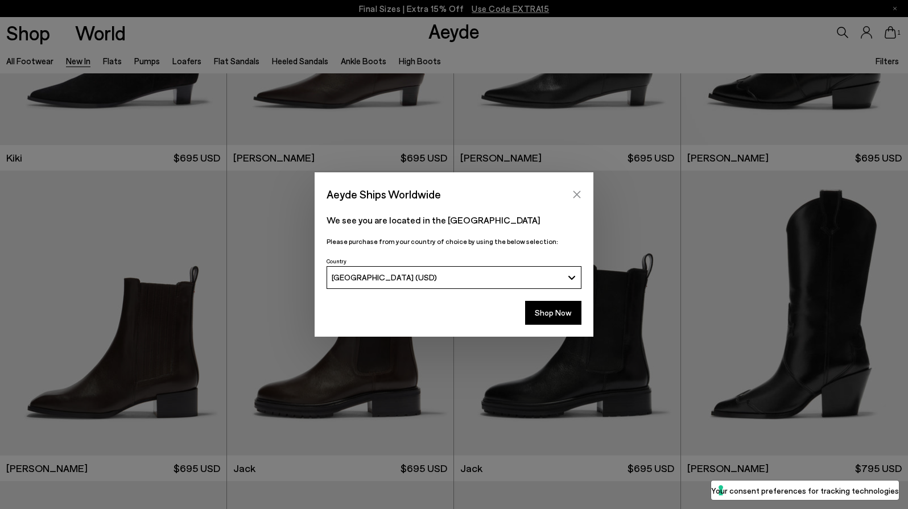
click at [573, 190] on icon "Close" at bounding box center [576, 194] width 9 height 9
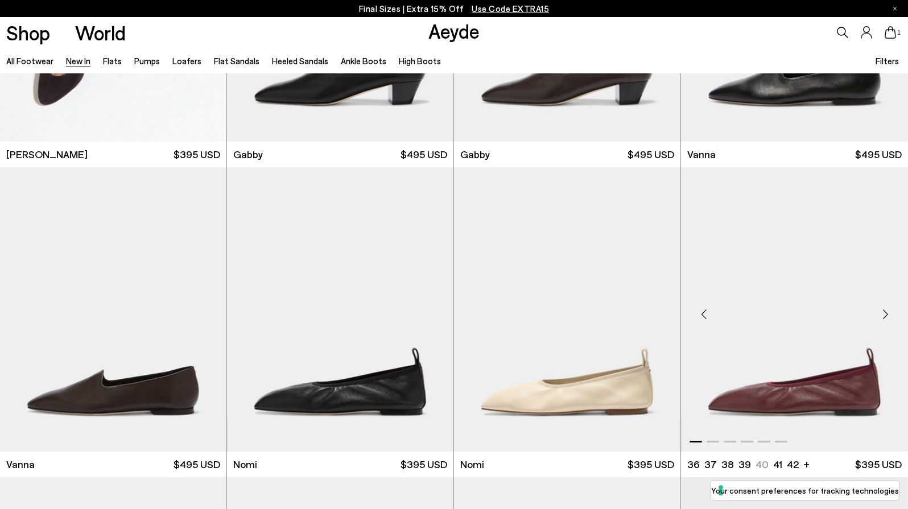
scroll to position [1770, 0]
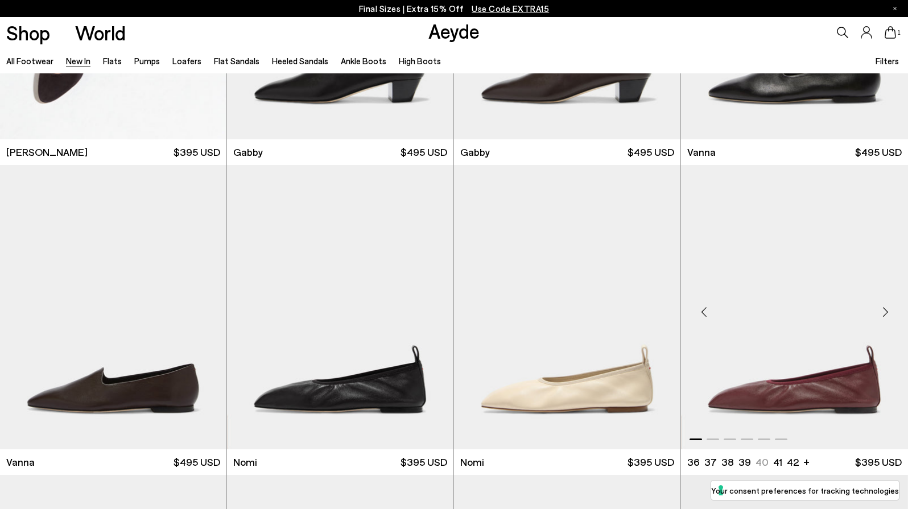
click at [885, 312] on div "Next slide" at bounding box center [885, 312] width 34 height 34
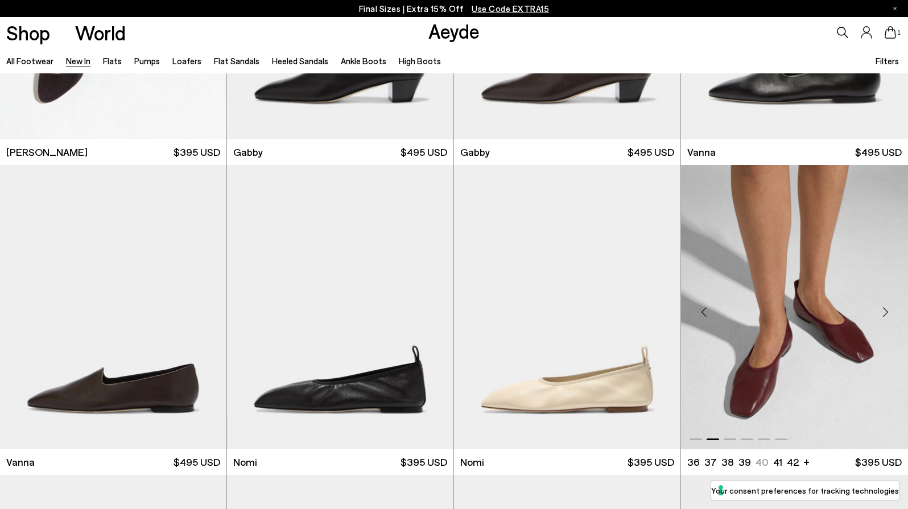
click at [885, 312] on div "Next slide" at bounding box center [885, 312] width 34 height 34
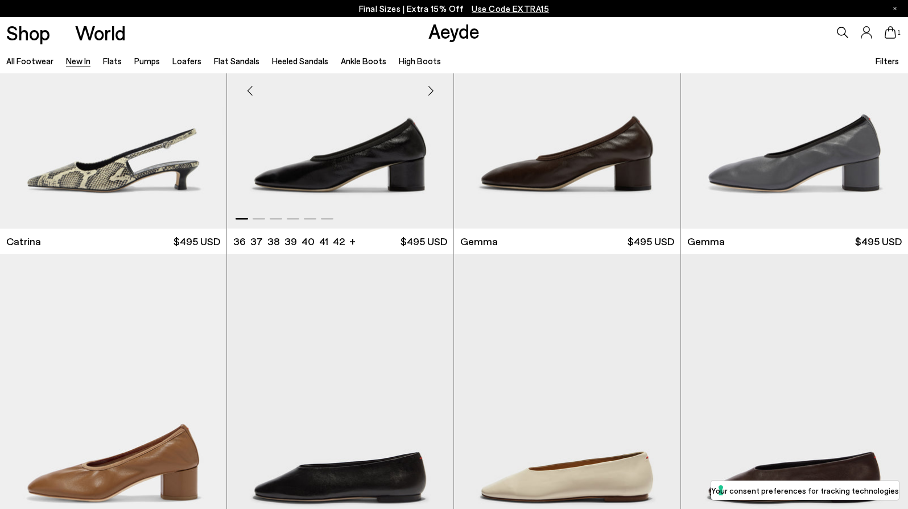
scroll to position [6338, 0]
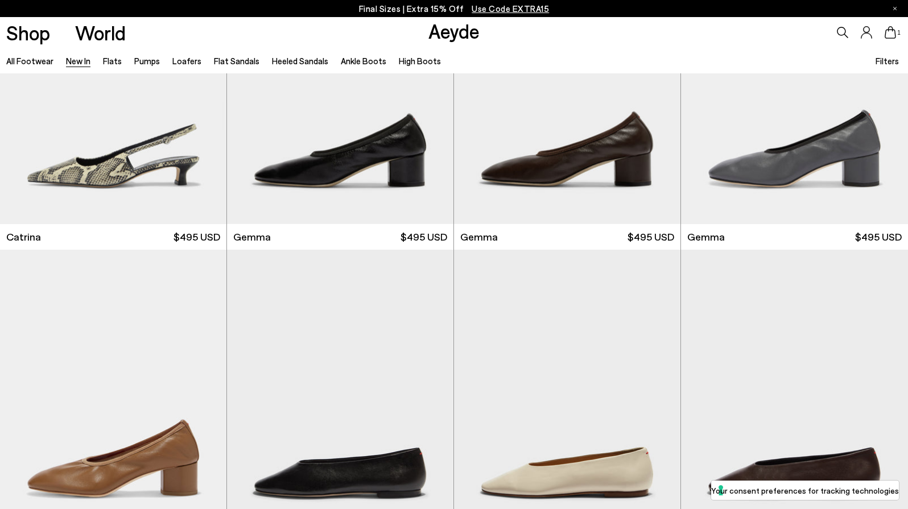
click at [893, 34] on icon at bounding box center [890, 32] width 11 height 13
